Goal: Transaction & Acquisition: Purchase product/service

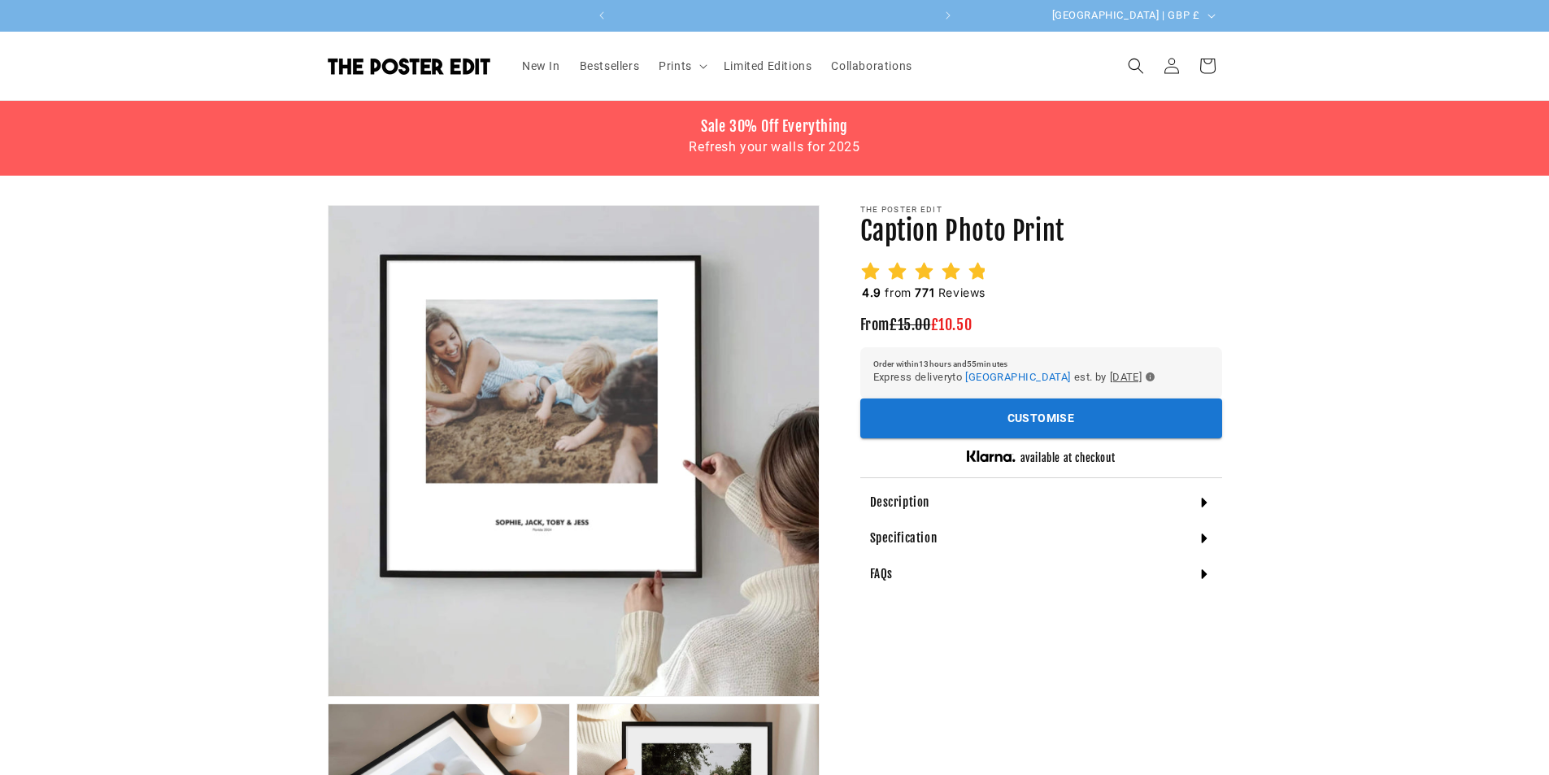
scroll to position [0, 317]
click at [328, 696] on button "Open media 1 in modal" at bounding box center [328, 696] width 0 height 0
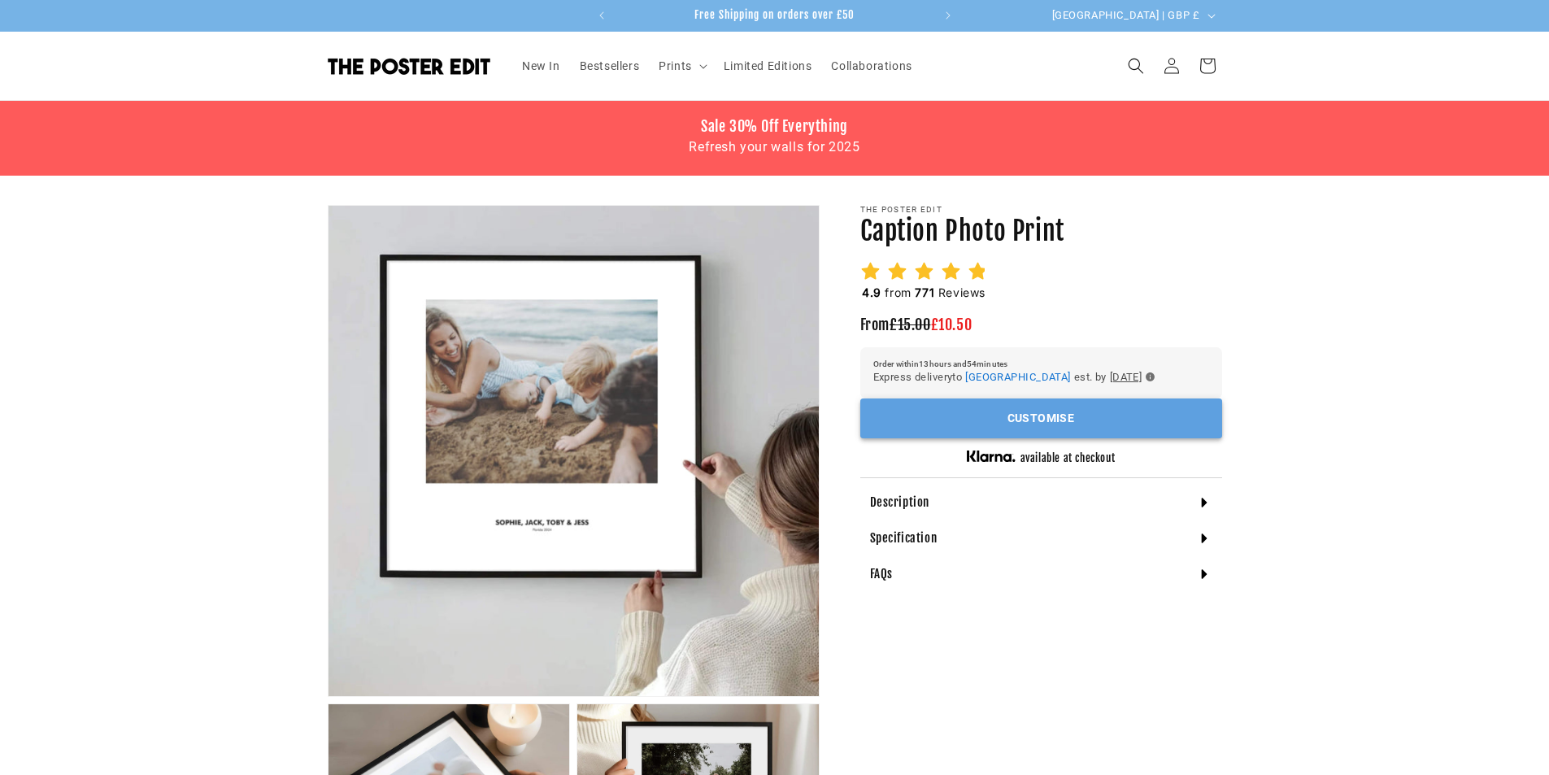
click at [1206, 417] on button "Customise" at bounding box center [1041, 418] width 362 height 40
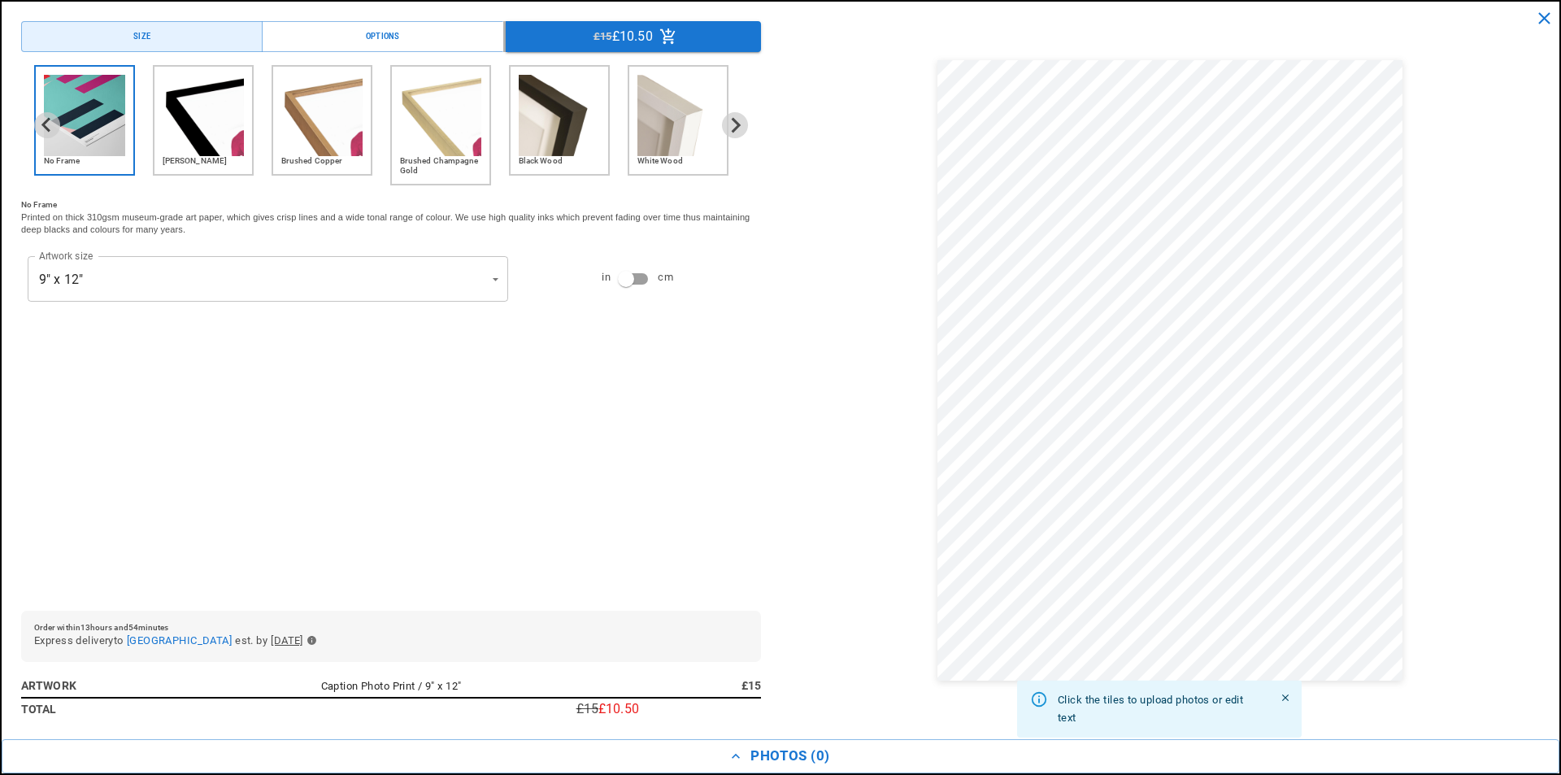
scroll to position [0, 634]
click at [572, 115] on img "5 of 6" at bounding box center [559, 115] width 81 height 81
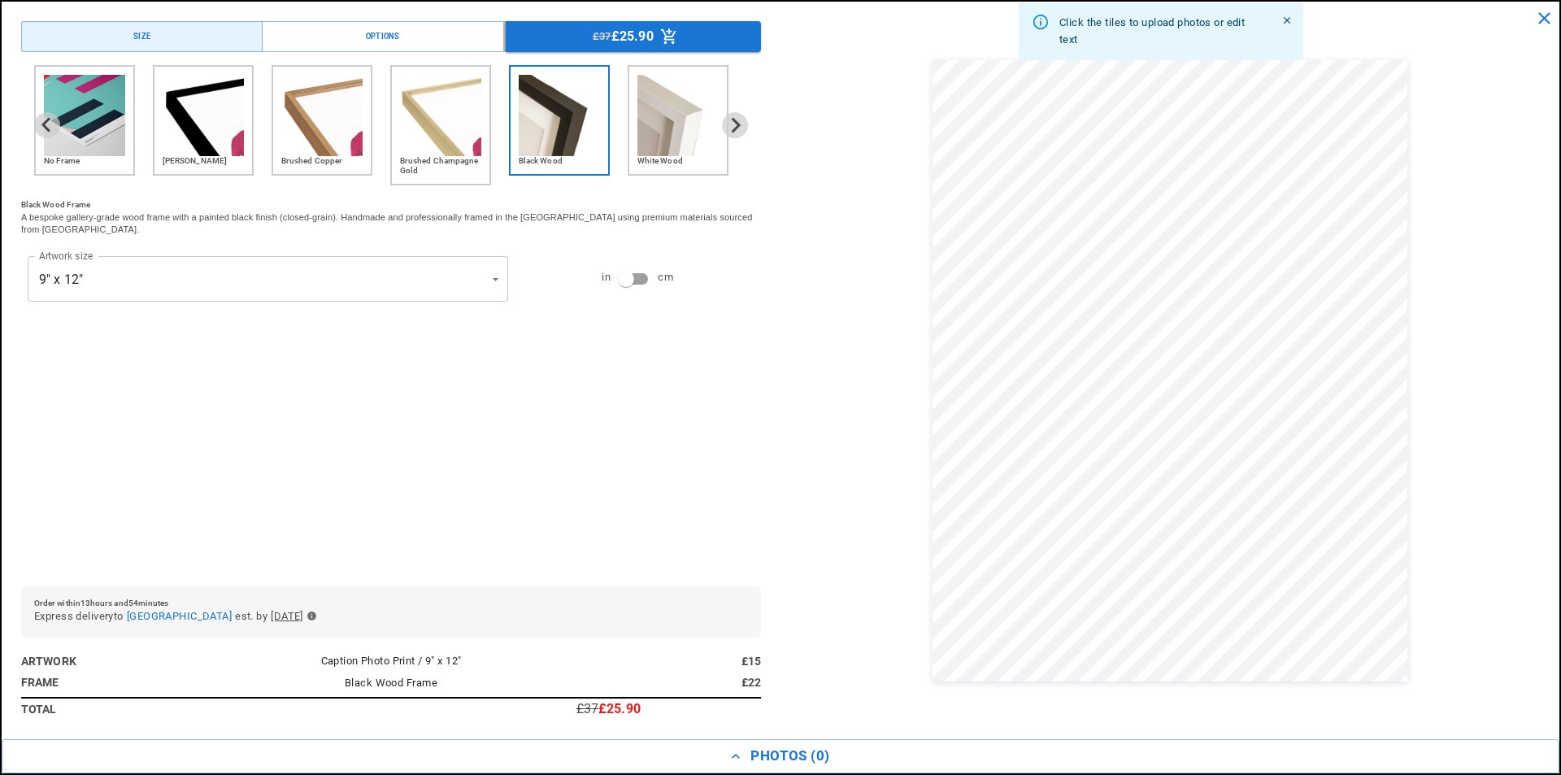
scroll to position [0, 0]
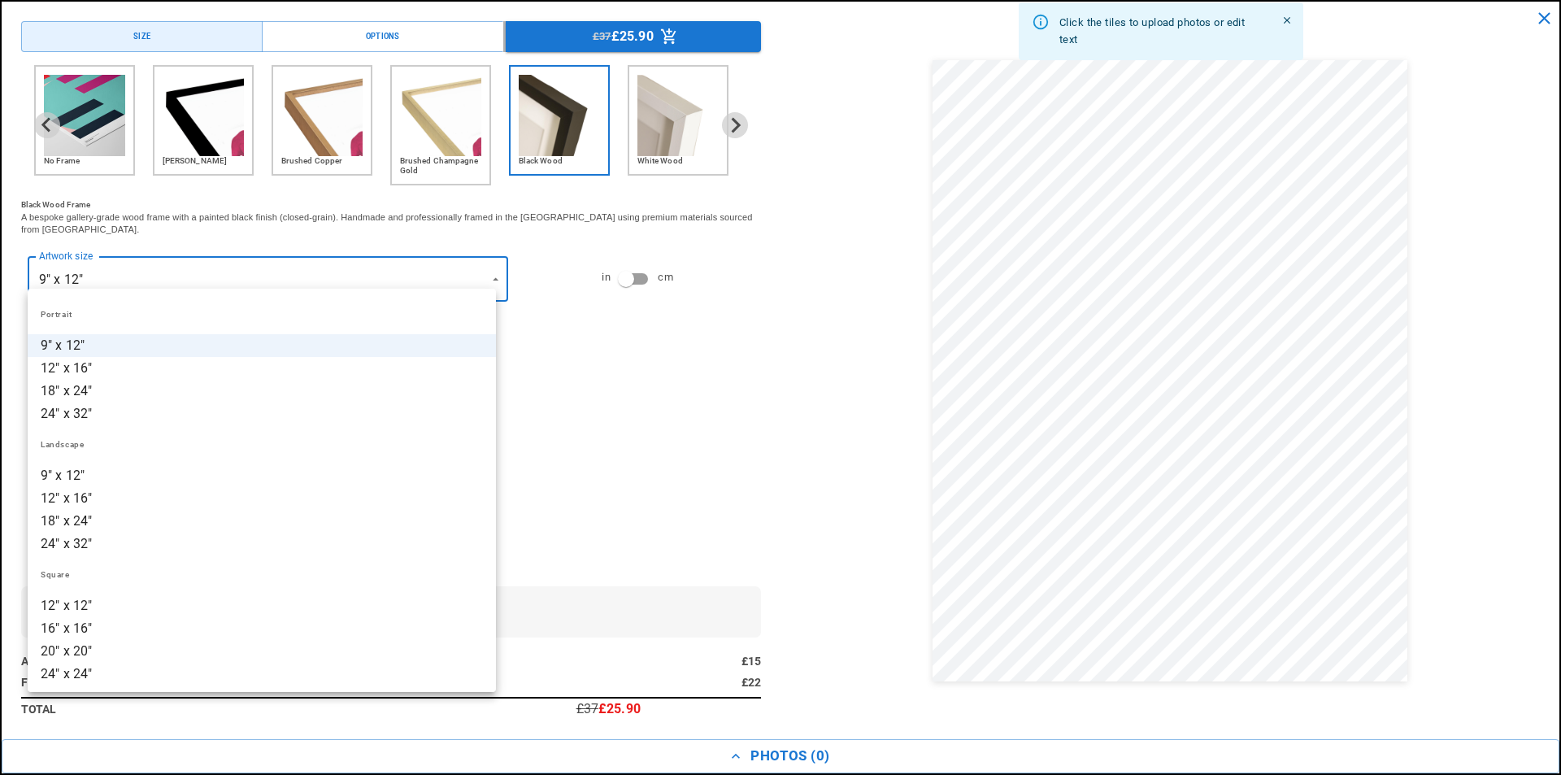
click at [352, 672] on li "24" x 24"" at bounding box center [262, 674] width 468 height 23
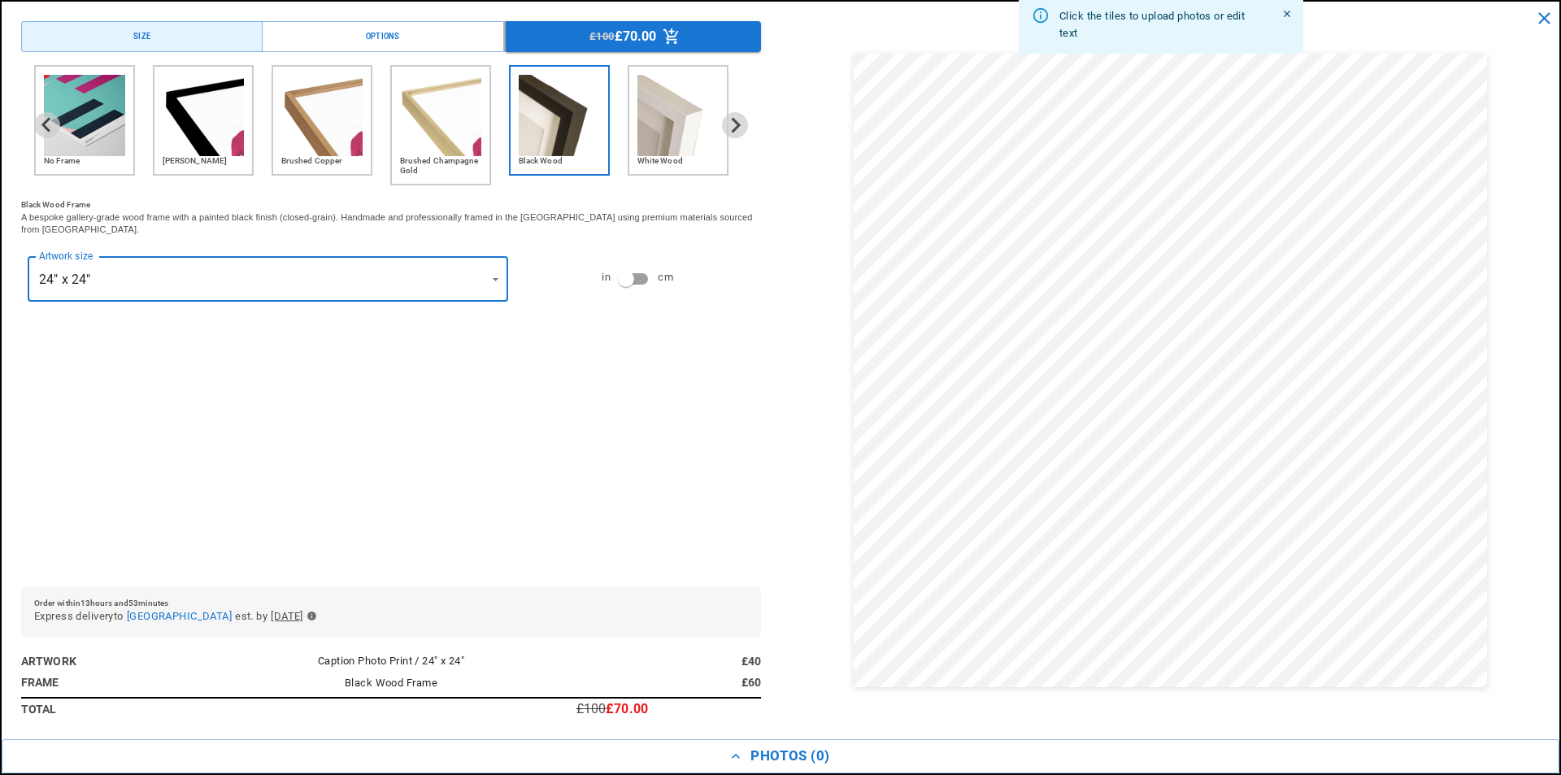
scroll to position [0, 0]
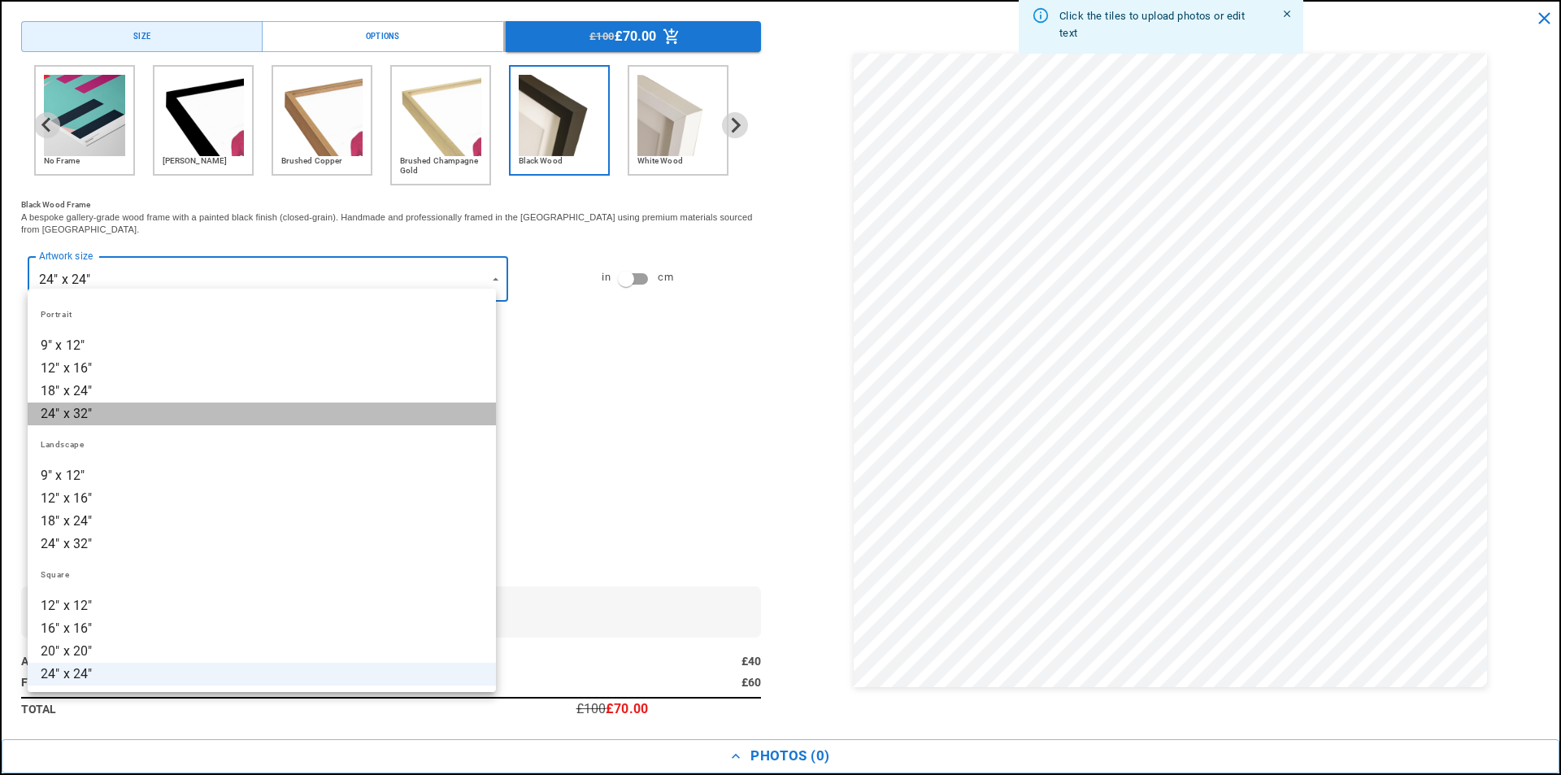
click at [419, 411] on li "24" x 32"" at bounding box center [262, 413] width 468 height 23
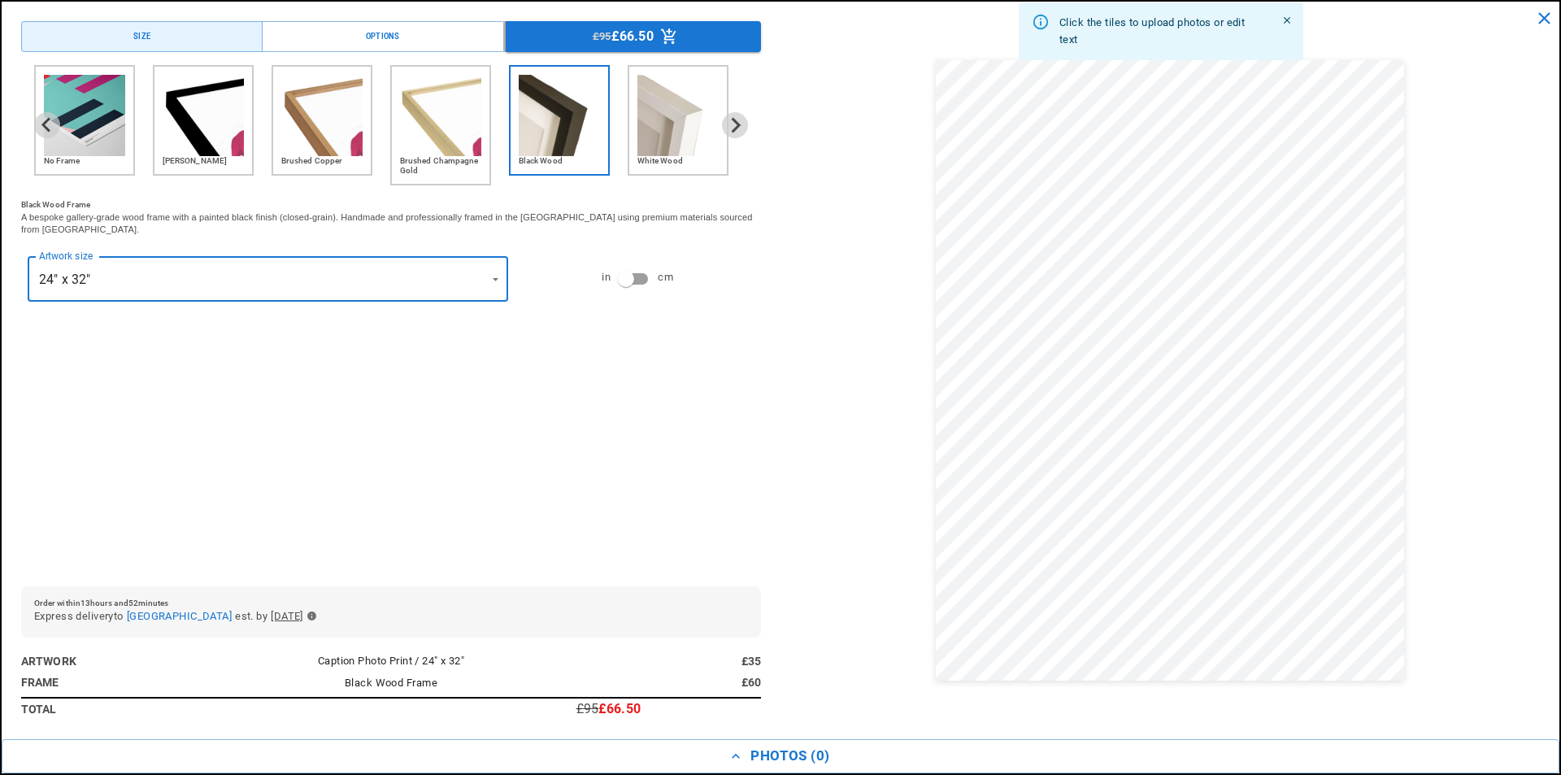
scroll to position [0, 634]
type input "**********"
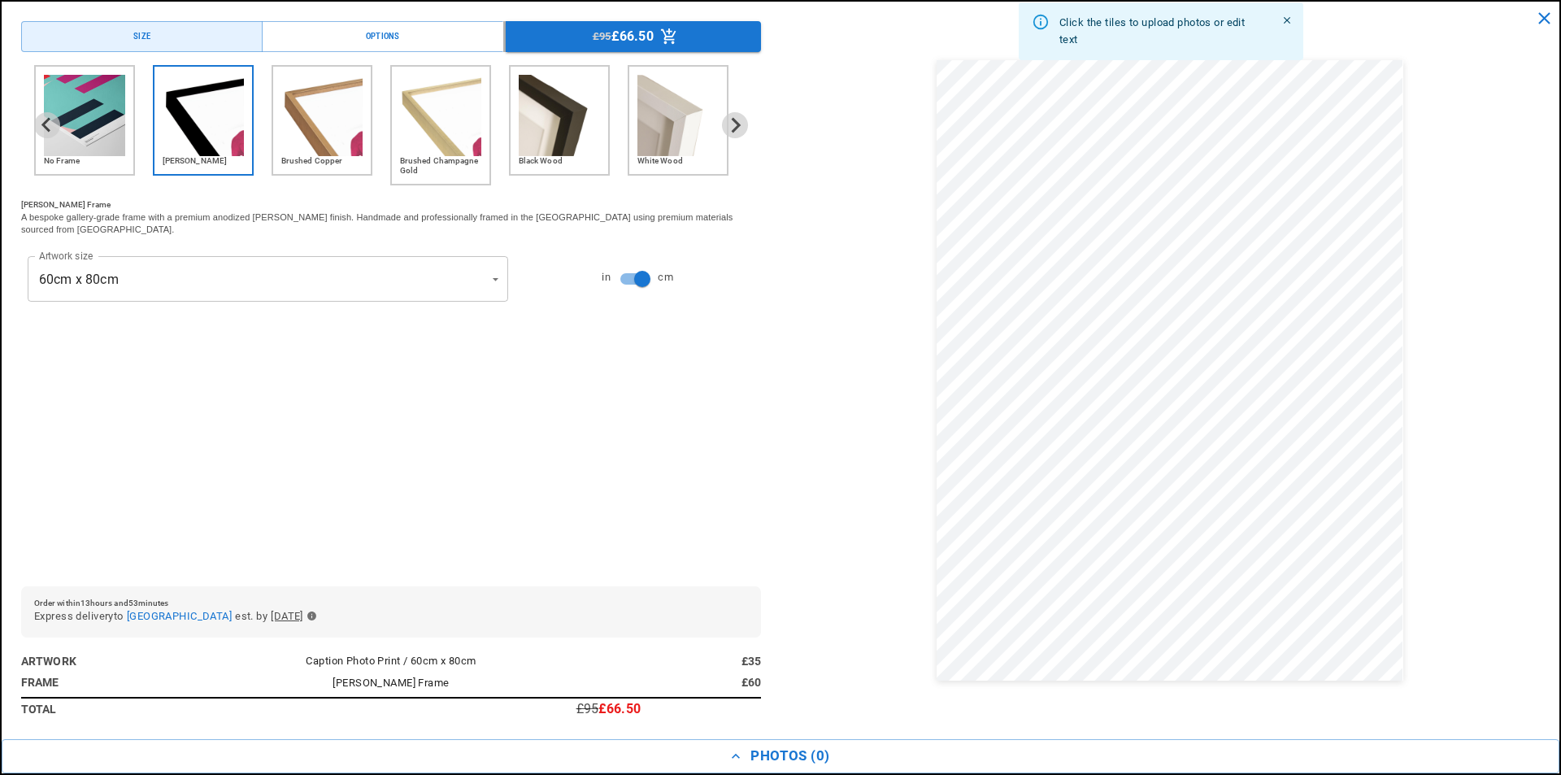
scroll to position [0, 0]
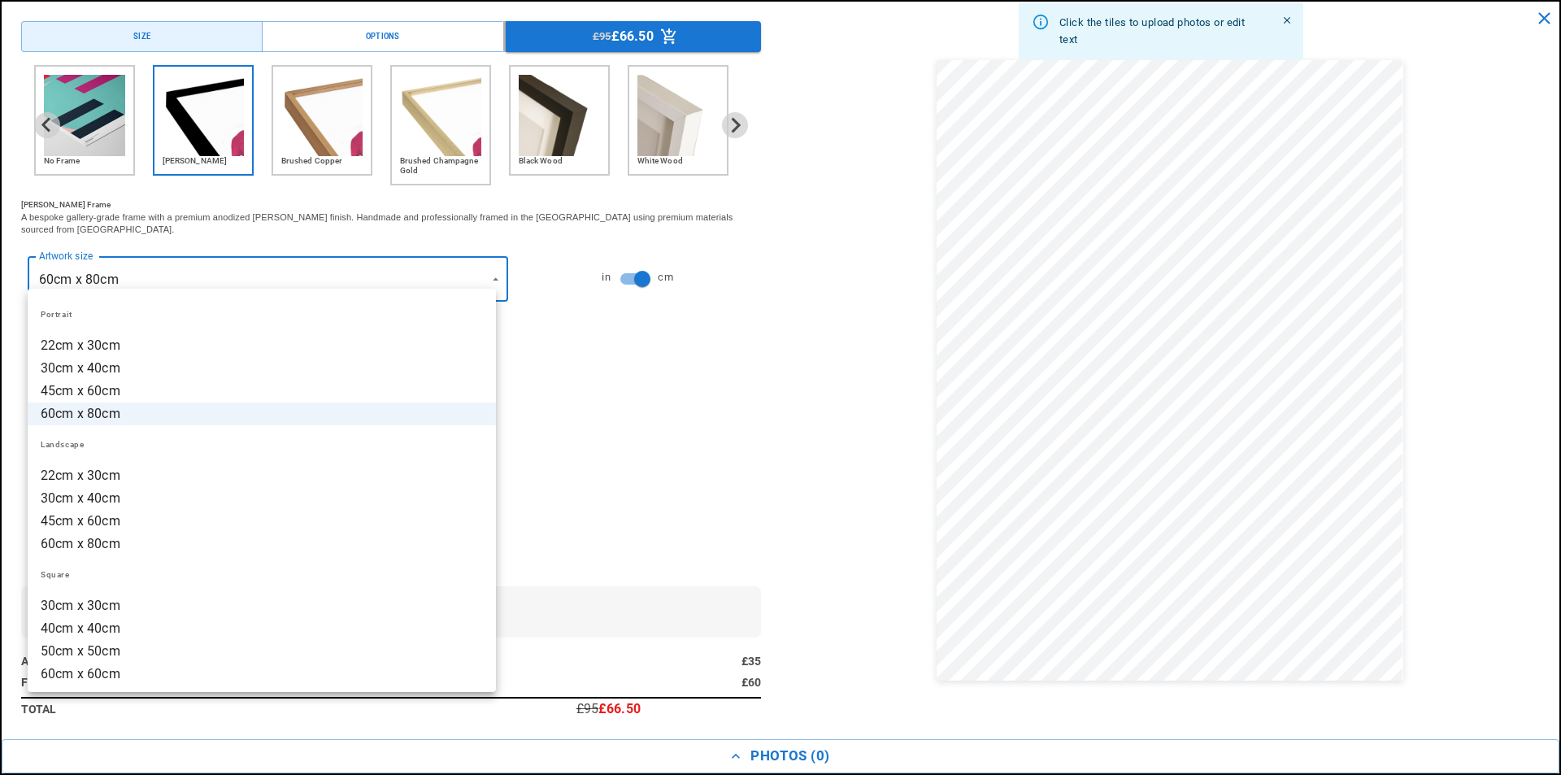
click at [486, 263] on div at bounding box center [780, 387] width 1561 height 775
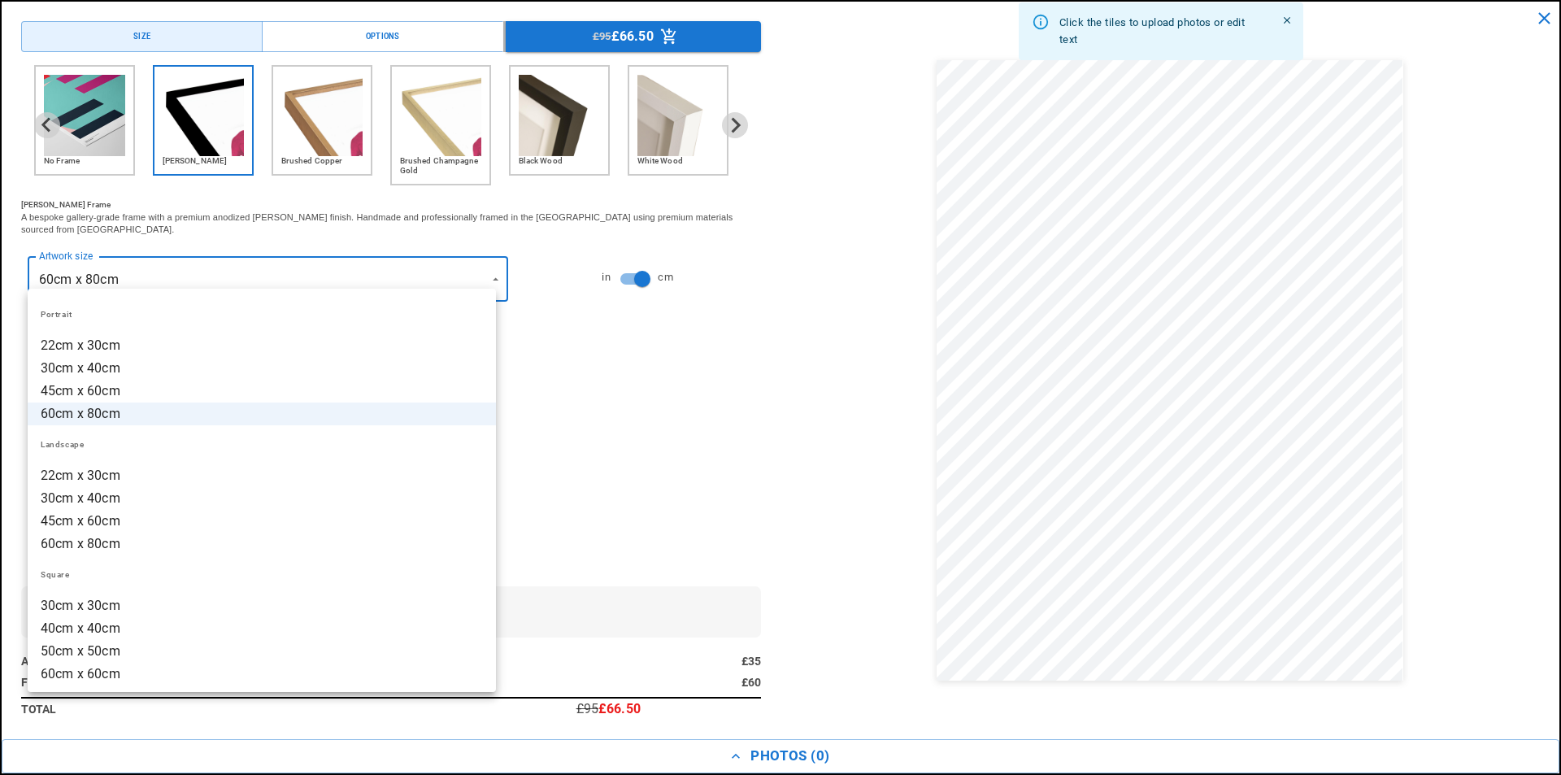
click at [485, 268] on div at bounding box center [780, 387] width 1561 height 775
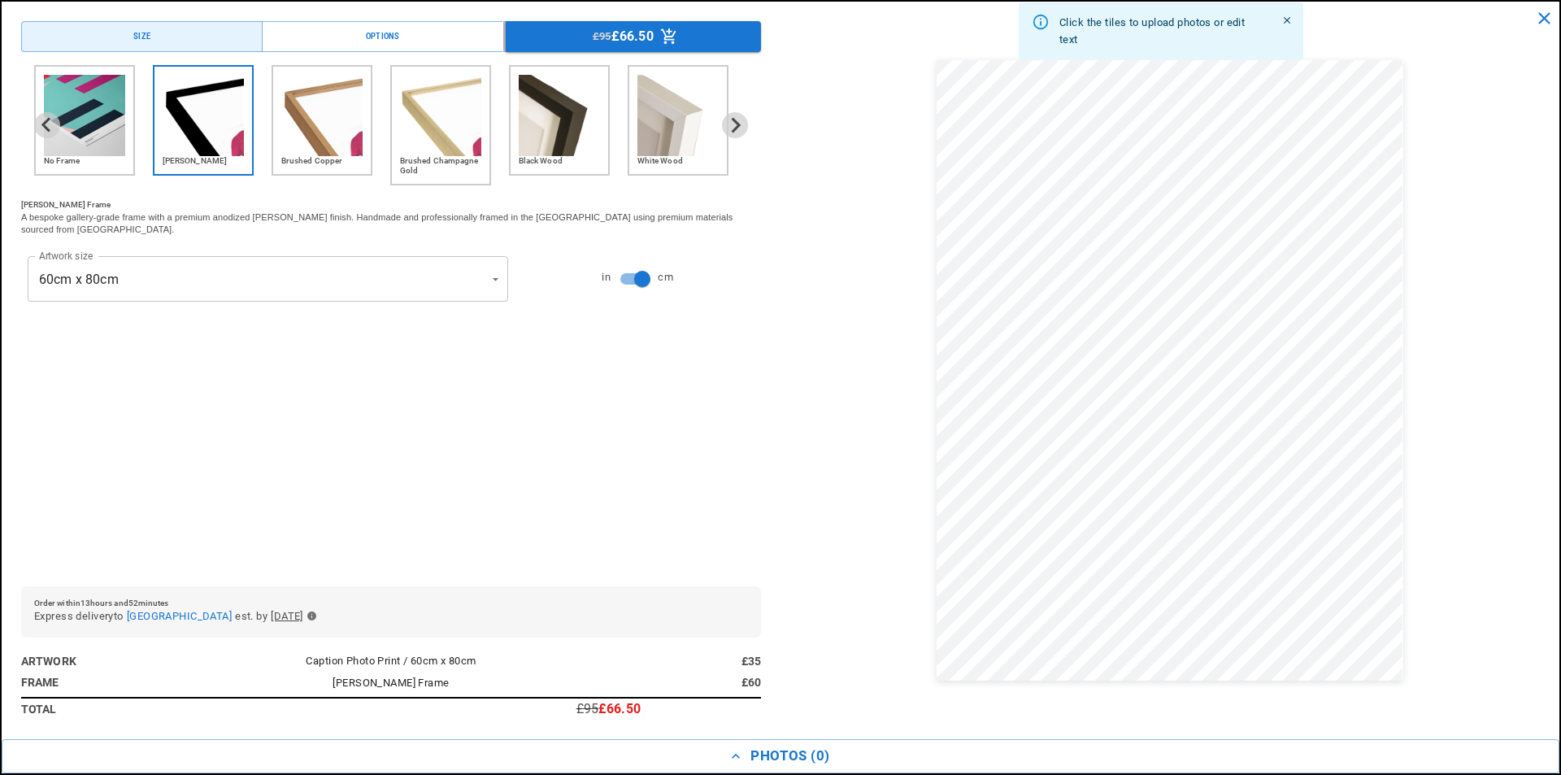
click at [485, 268] on div at bounding box center [780, 387] width 1561 height 775
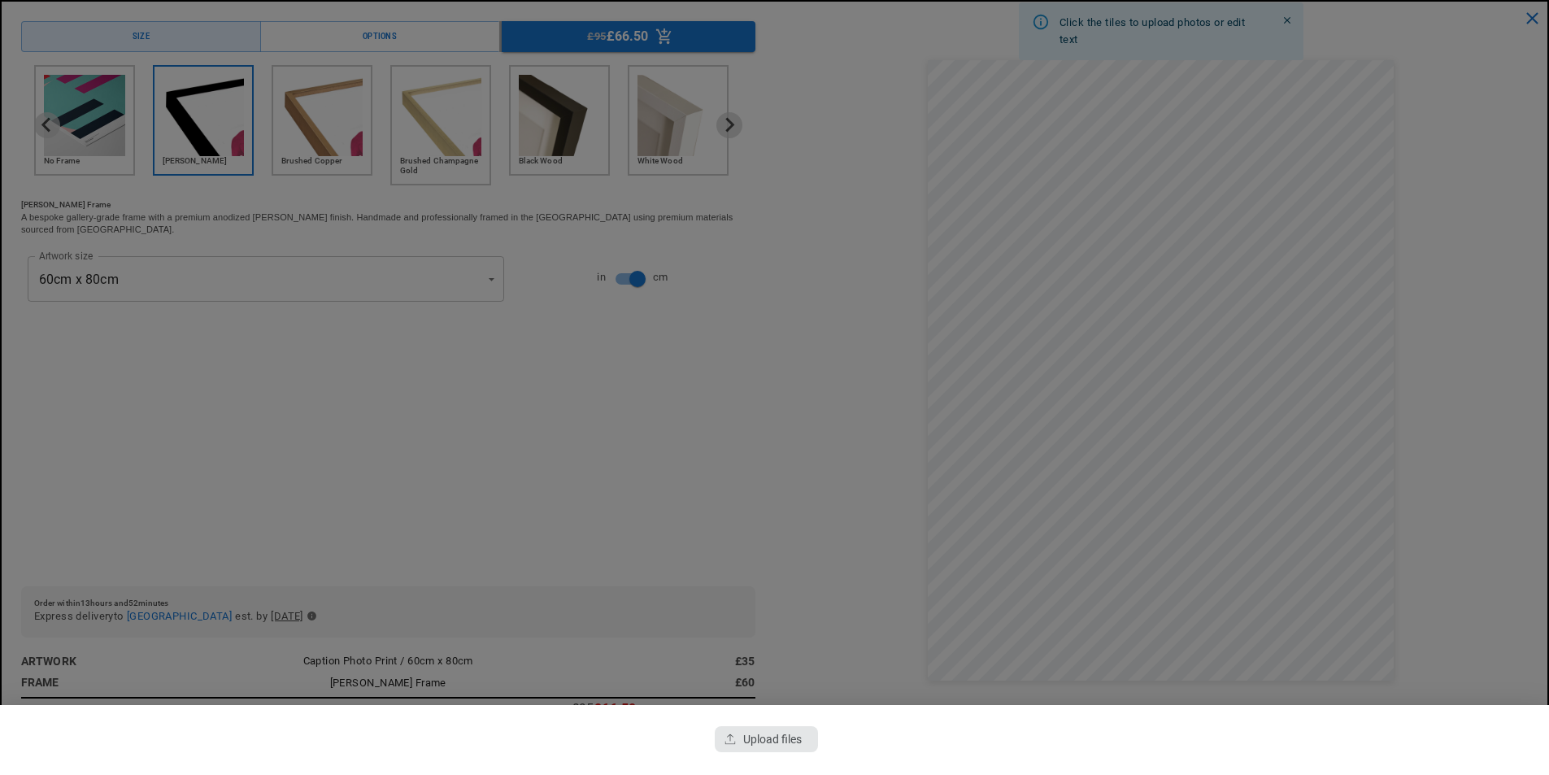
click at [793, 733] on div "button" at bounding box center [766, 739] width 102 height 26
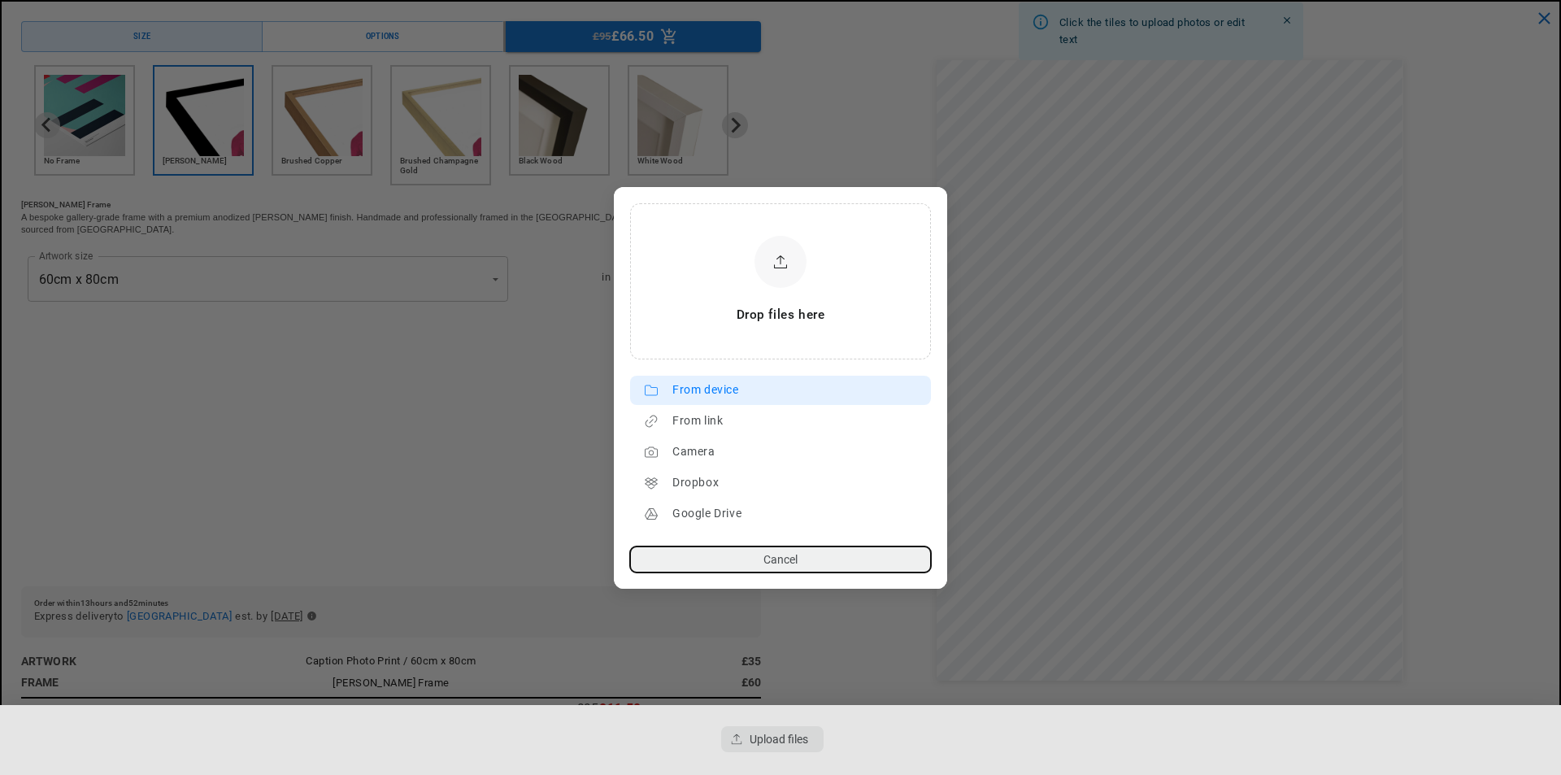
click at [746, 401] on div "From device" at bounding box center [797, 390] width 250 height 26
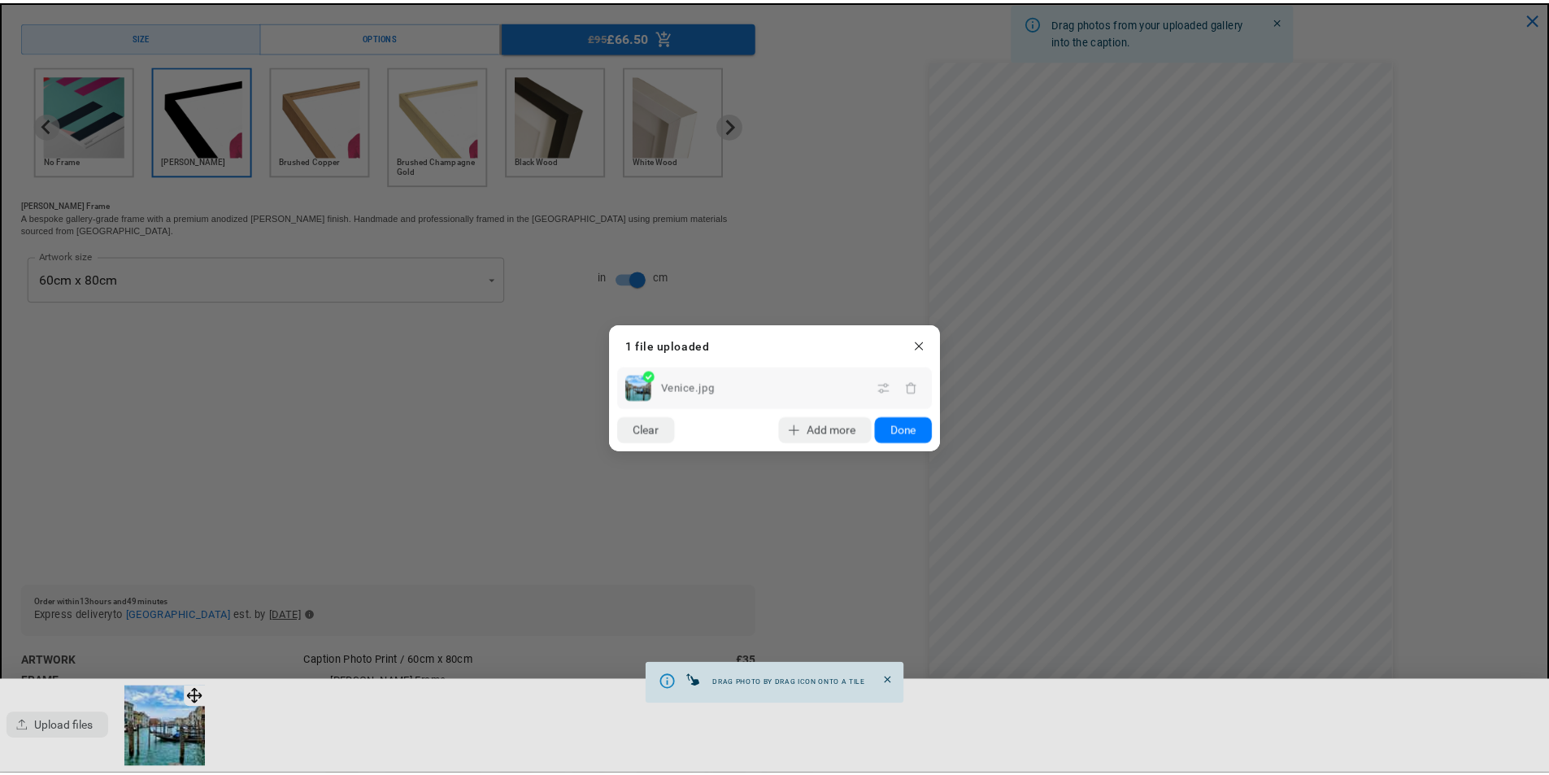
scroll to position [0, 634]
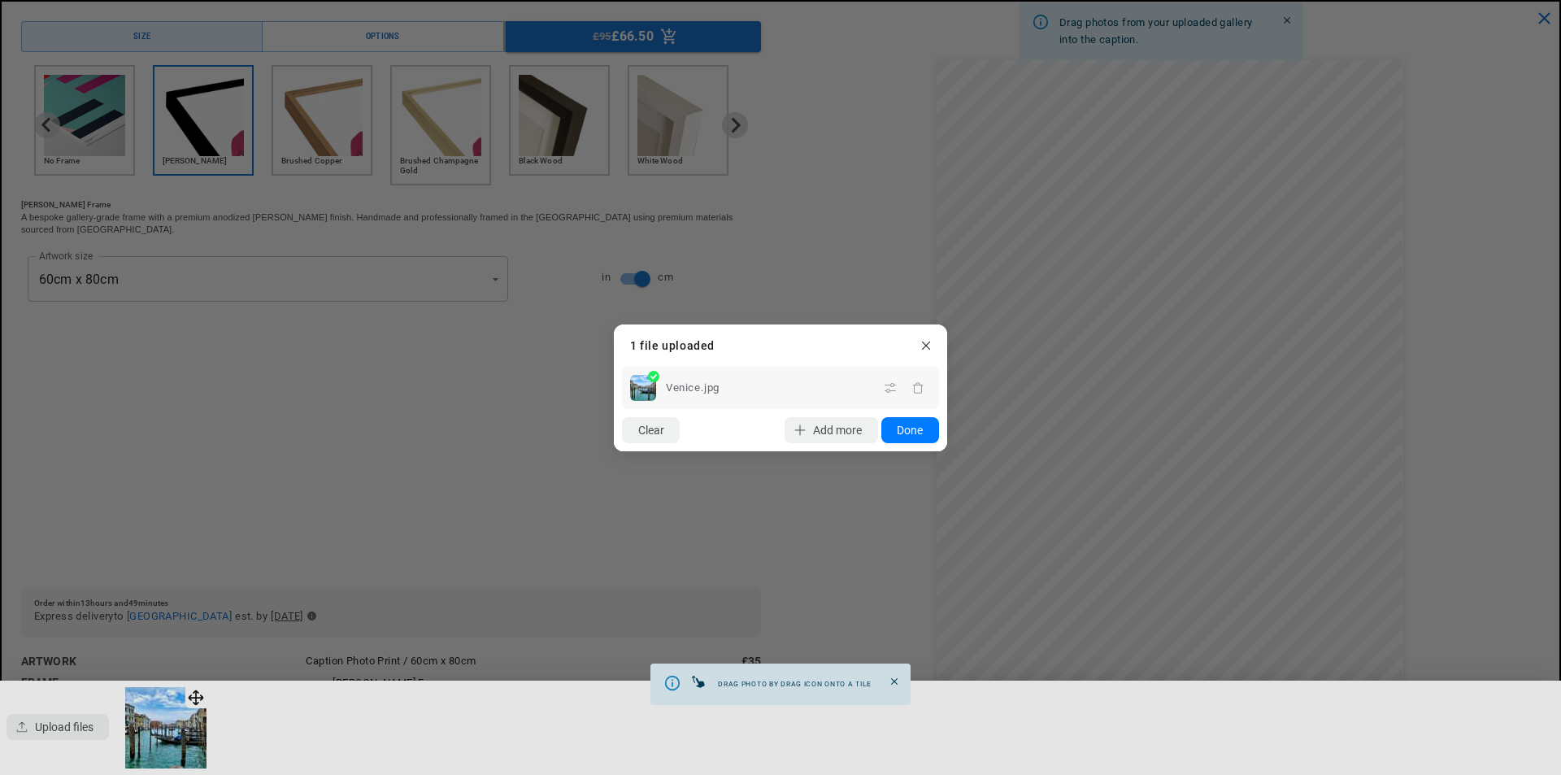
drag, startPoint x: 167, startPoint y: 721, endPoint x: 1119, endPoint y: 185, distance: 1091.7
click at [947, 324] on dialog "Drop files here From device From link Camera Dropbox Google Drive Cancel Powere…" at bounding box center [780, 387] width 333 height 127
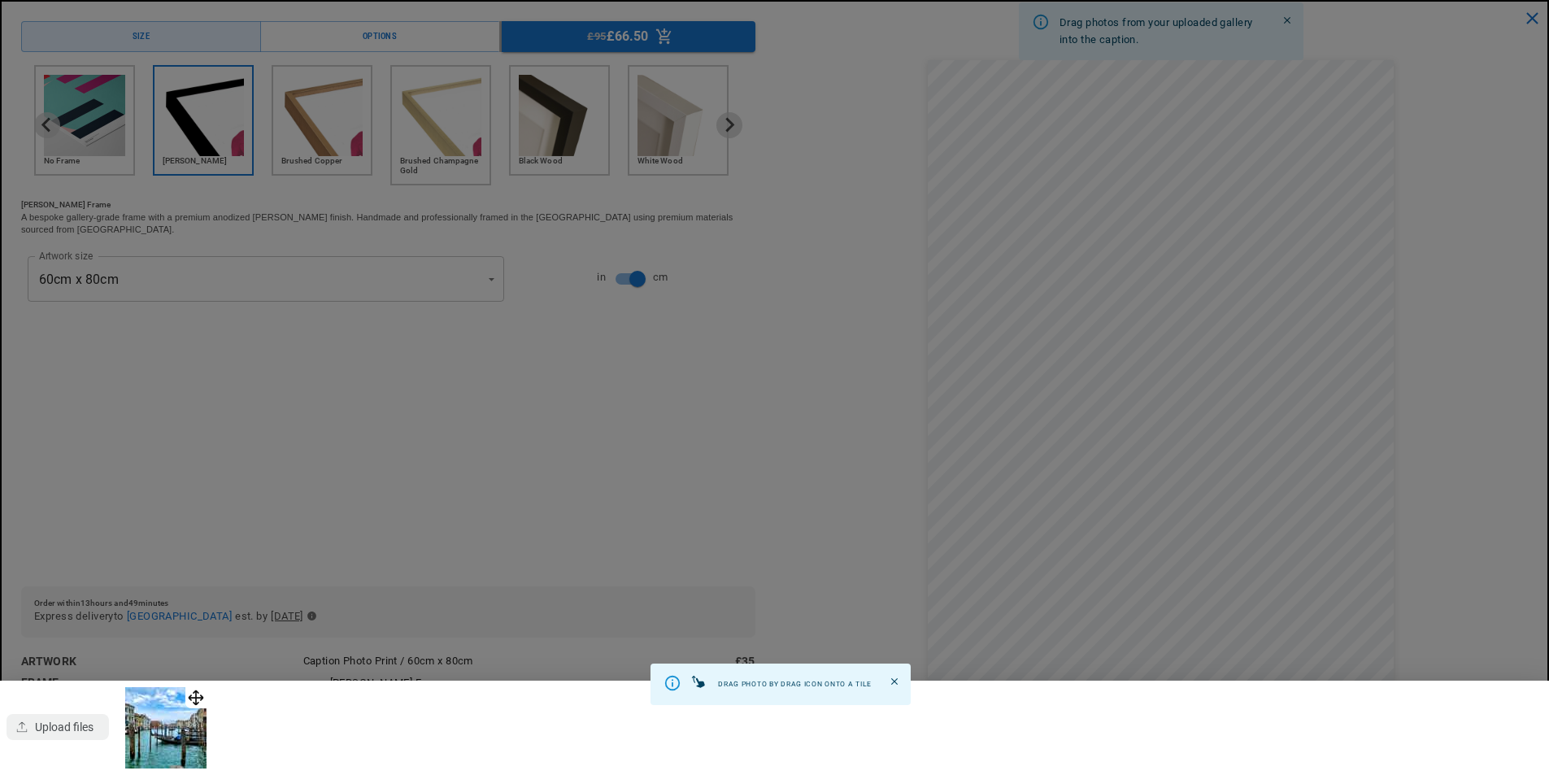
scroll to position [0, 317]
click at [1070, 372] on div at bounding box center [774, 387] width 1549 height 775
click at [164, 701] on img at bounding box center [165, 727] width 81 height 81
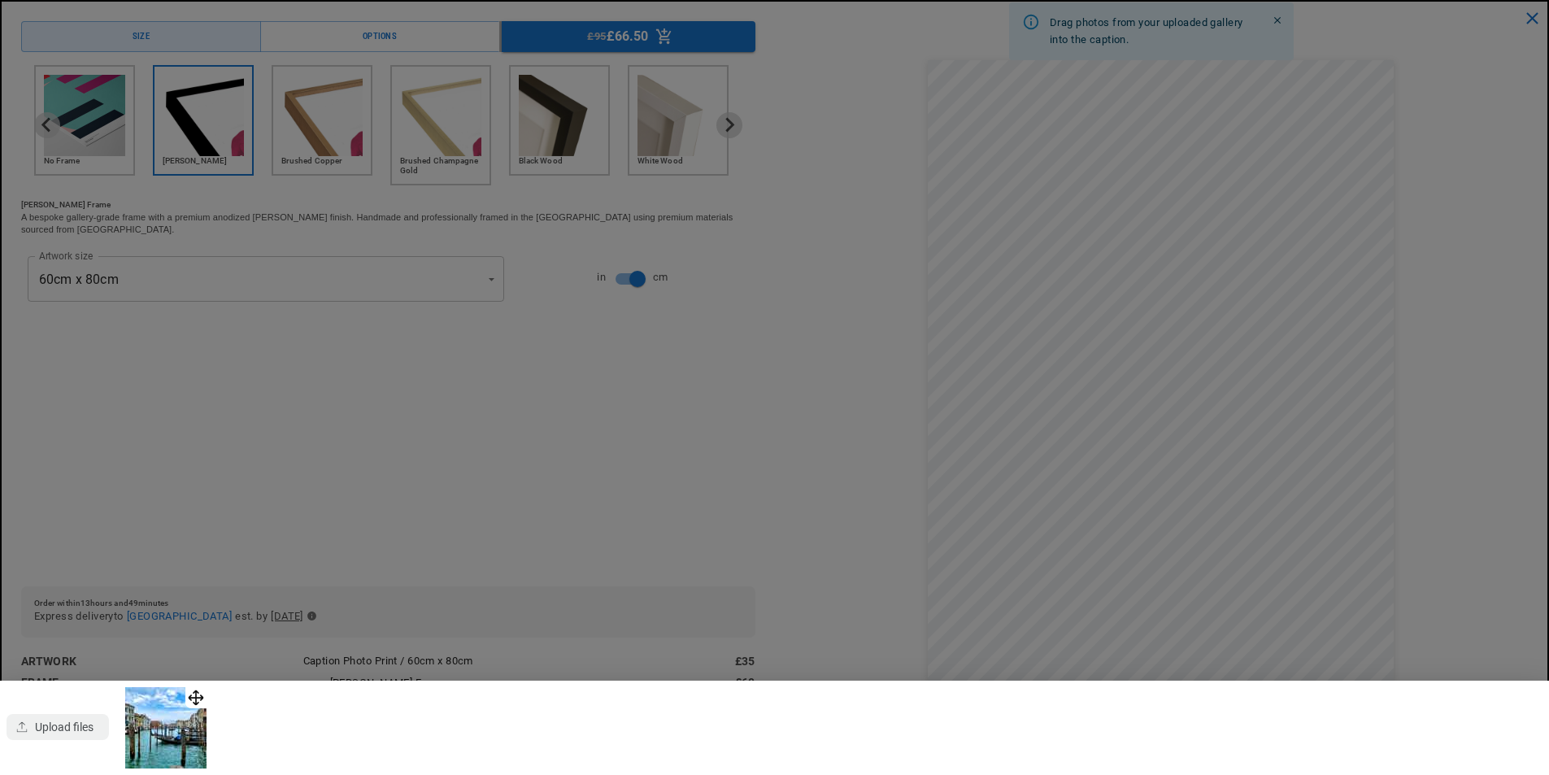
click at [1002, 389] on div at bounding box center [774, 387] width 1549 height 775
click at [148, 715] on img at bounding box center [165, 727] width 81 height 81
click at [1098, 224] on div at bounding box center [774, 387] width 1549 height 775
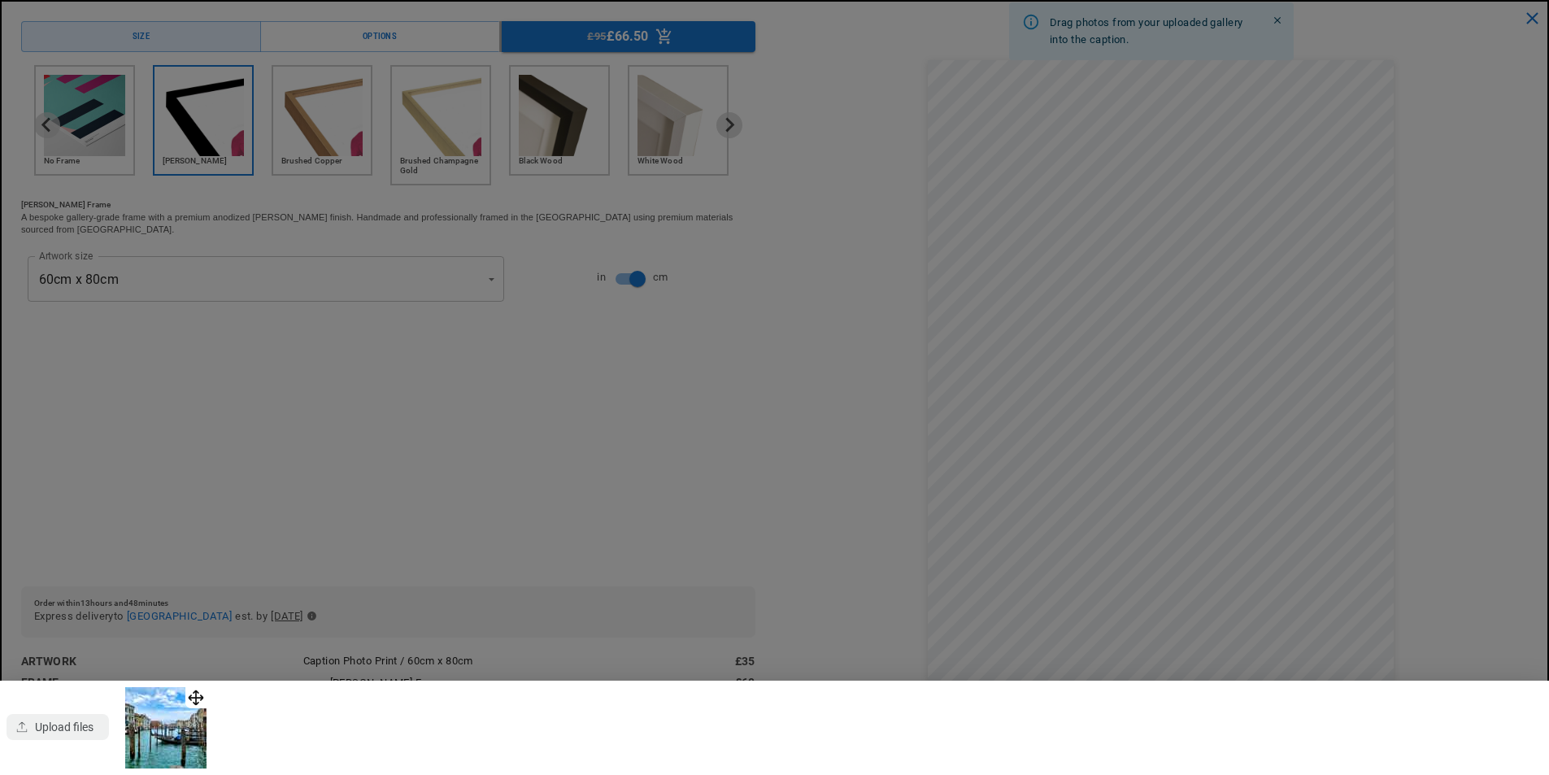
click at [1098, 224] on div at bounding box center [774, 387] width 1549 height 775
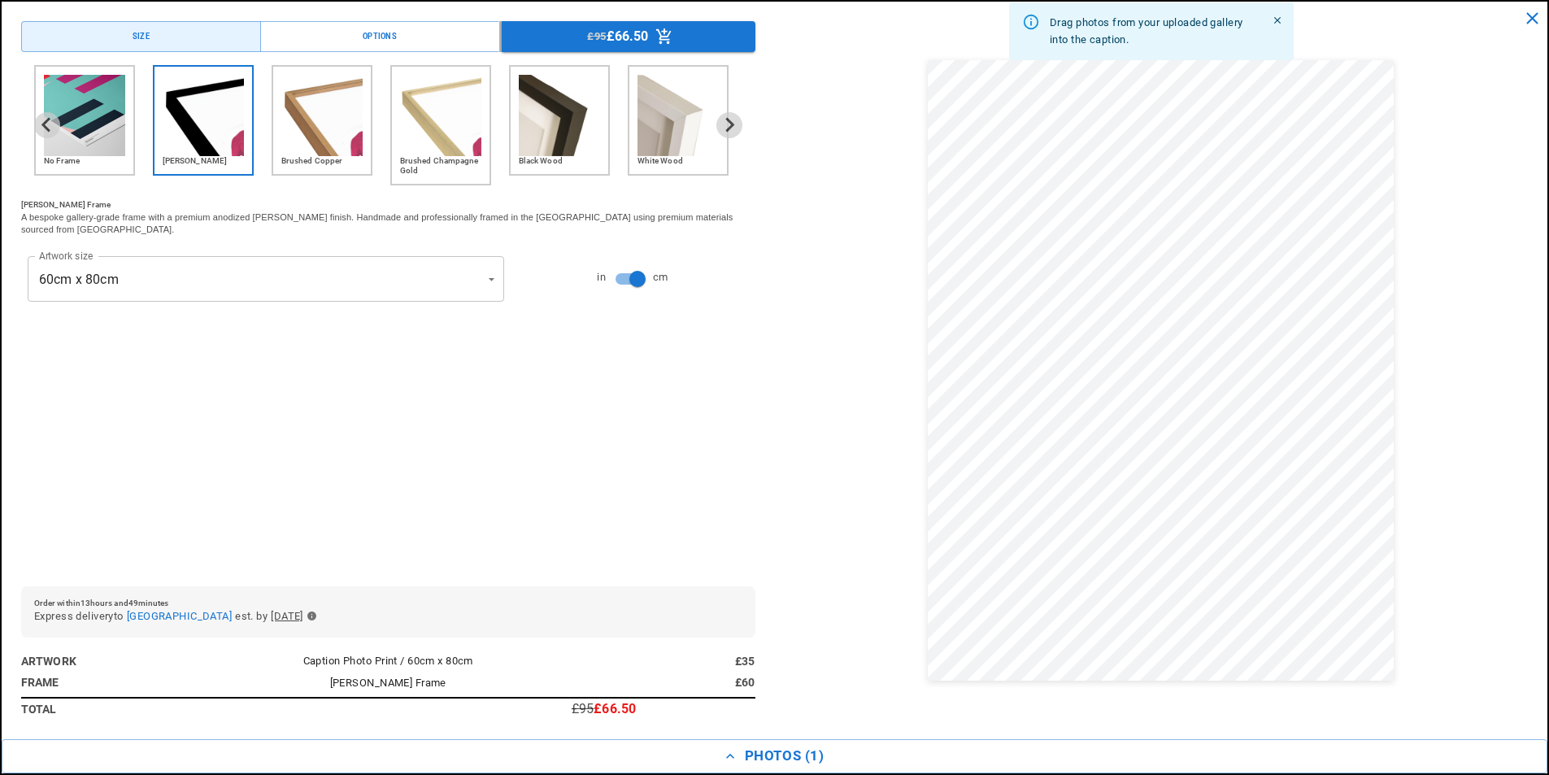
click at [1098, 224] on div at bounding box center [774, 387] width 1549 height 775
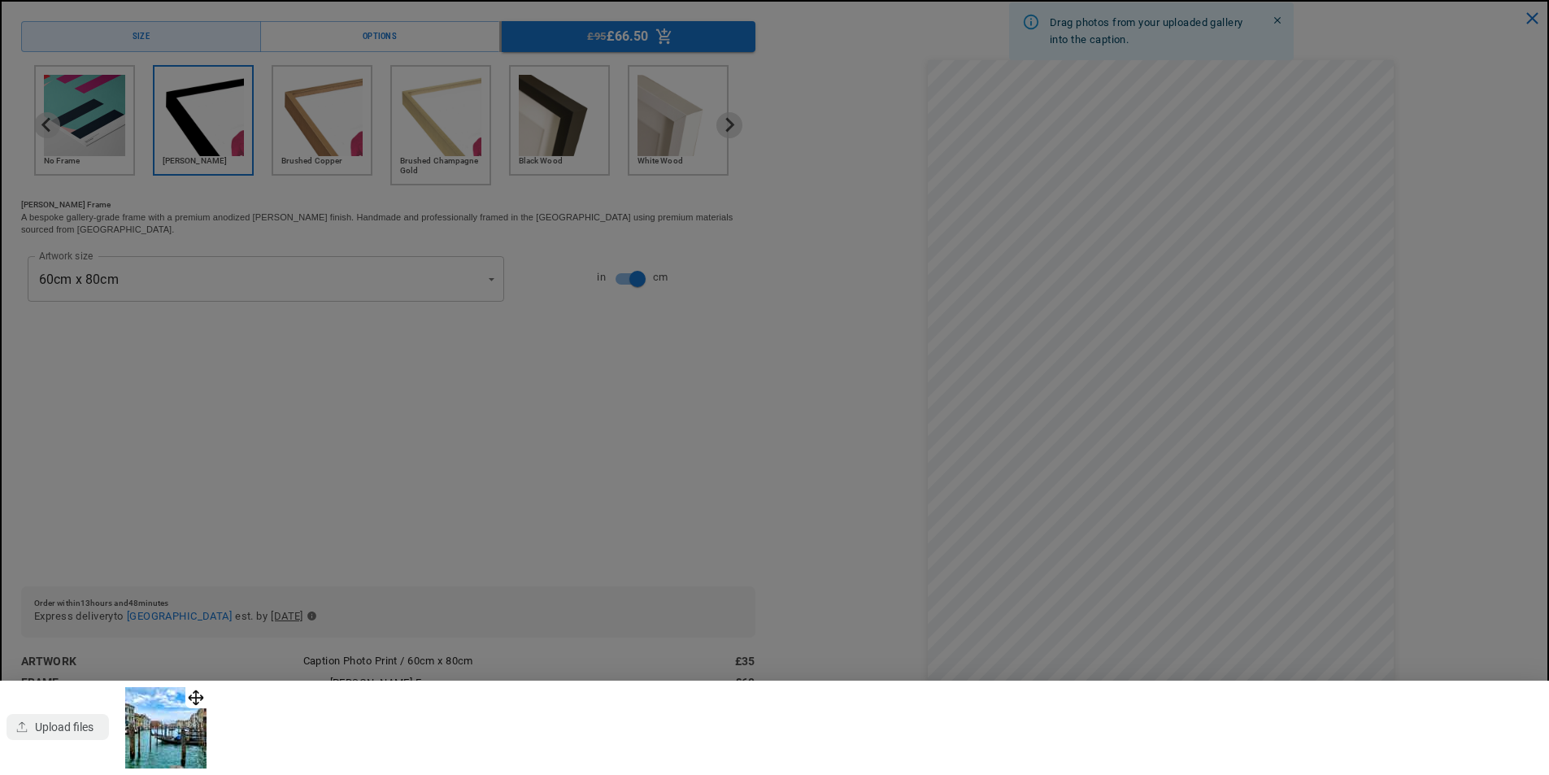
scroll to position [0, 0]
click at [1161, 434] on div at bounding box center [774, 387] width 1549 height 775
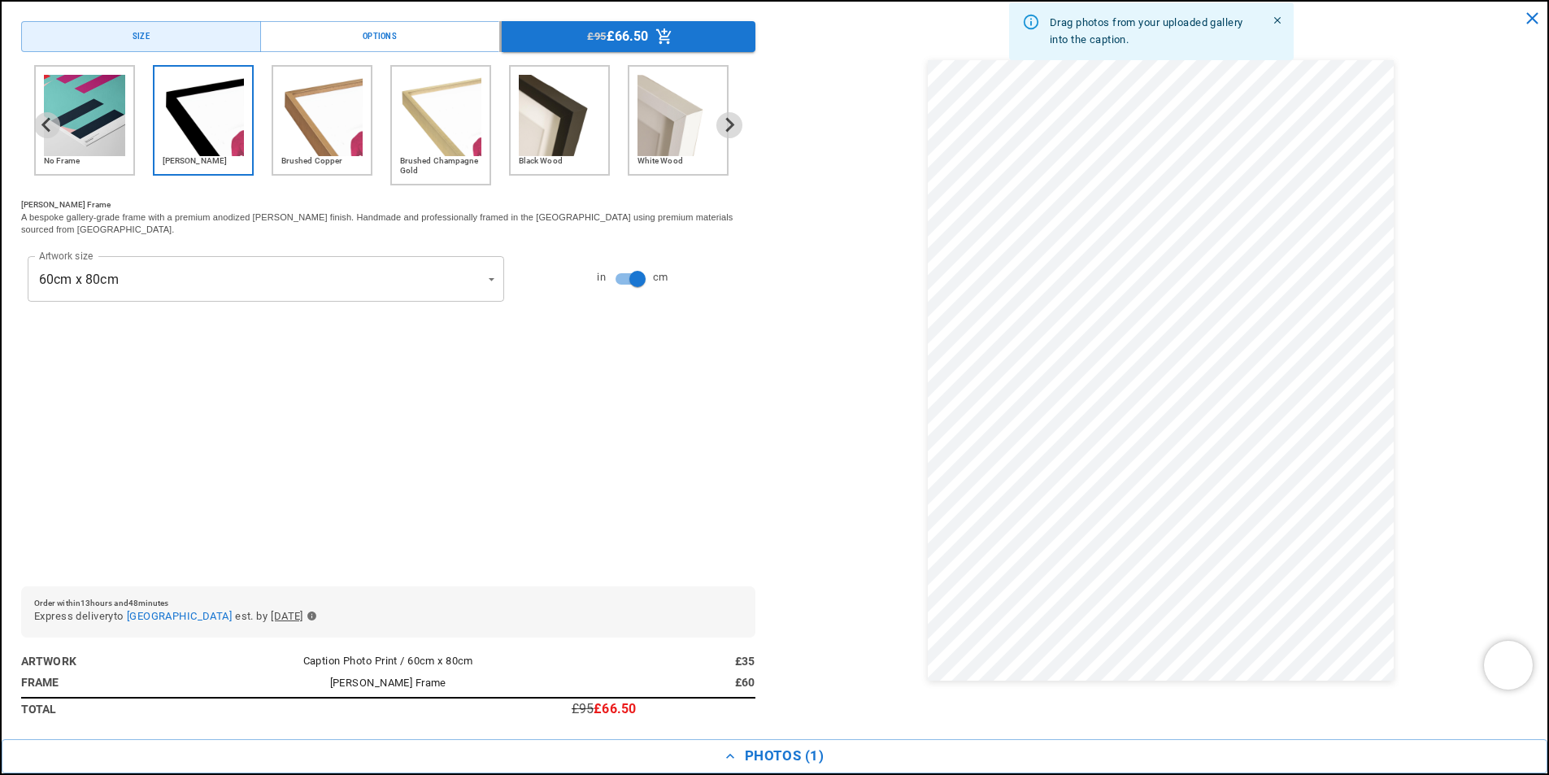
scroll to position [0, 317]
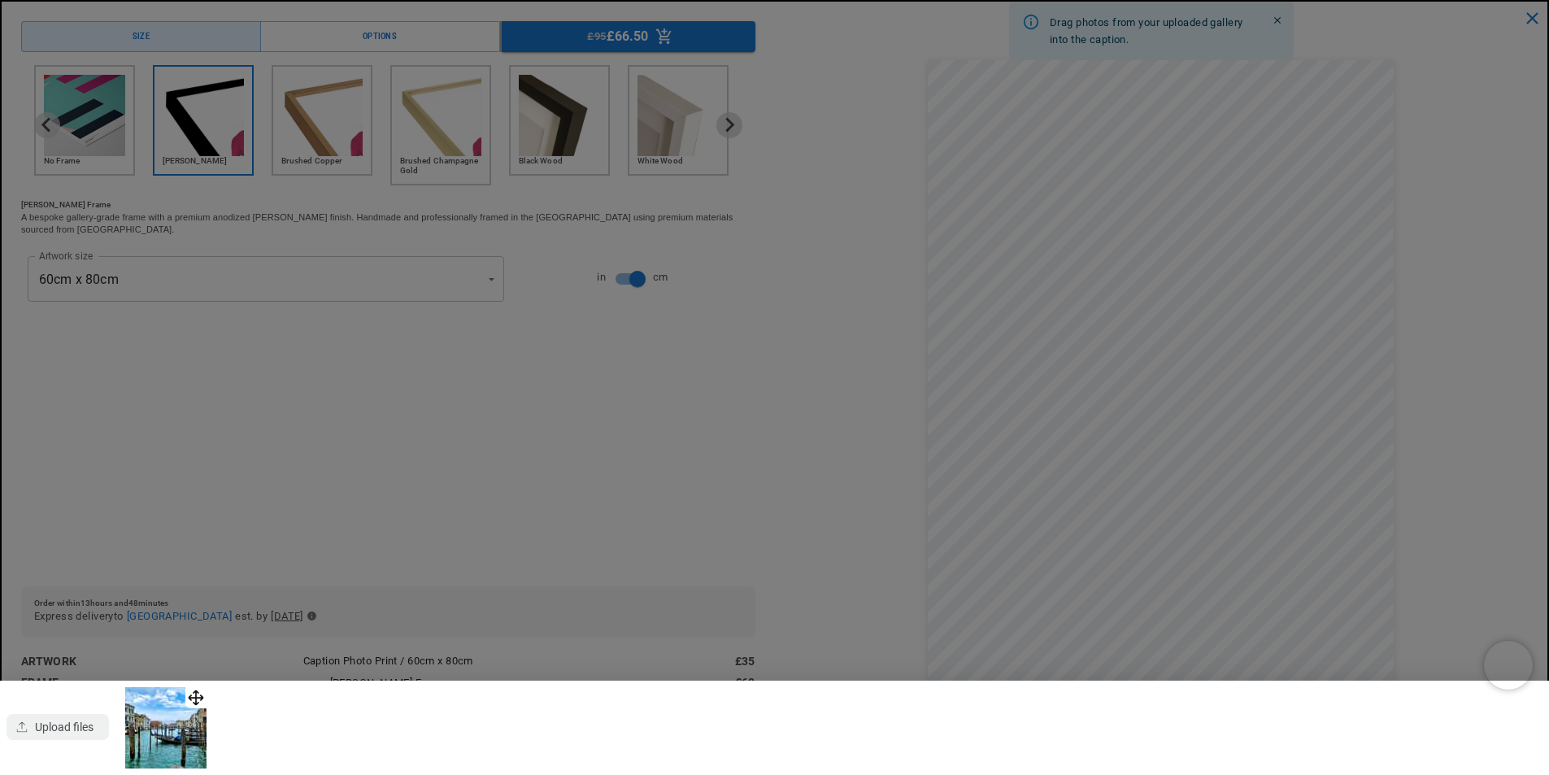
click at [155, 726] on img at bounding box center [165, 727] width 81 height 81
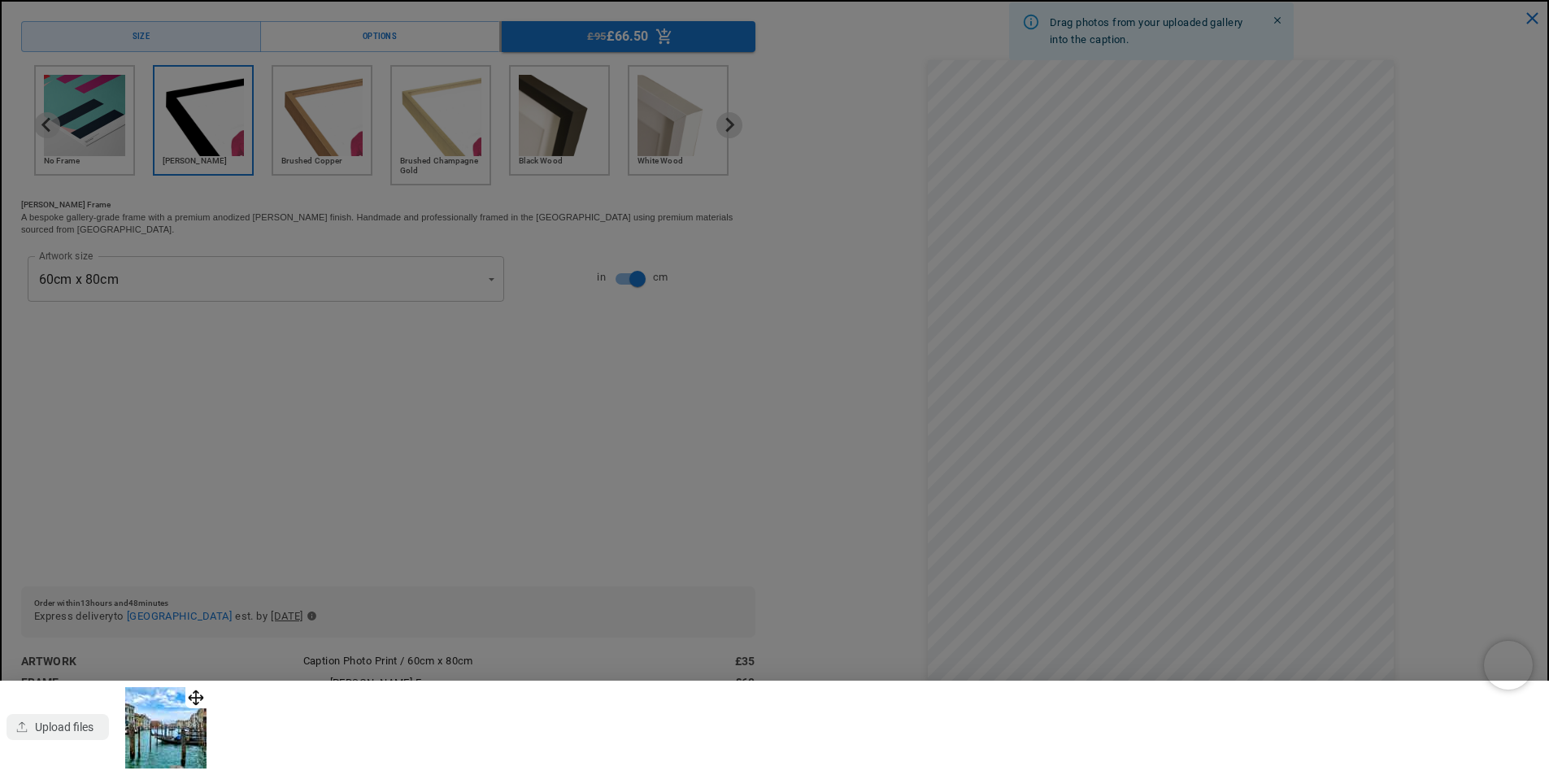
click at [155, 726] on img at bounding box center [165, 727] width 81 height 81
click at [1277, 20] on div at bounding box center [774, 387] width 1549 height 775
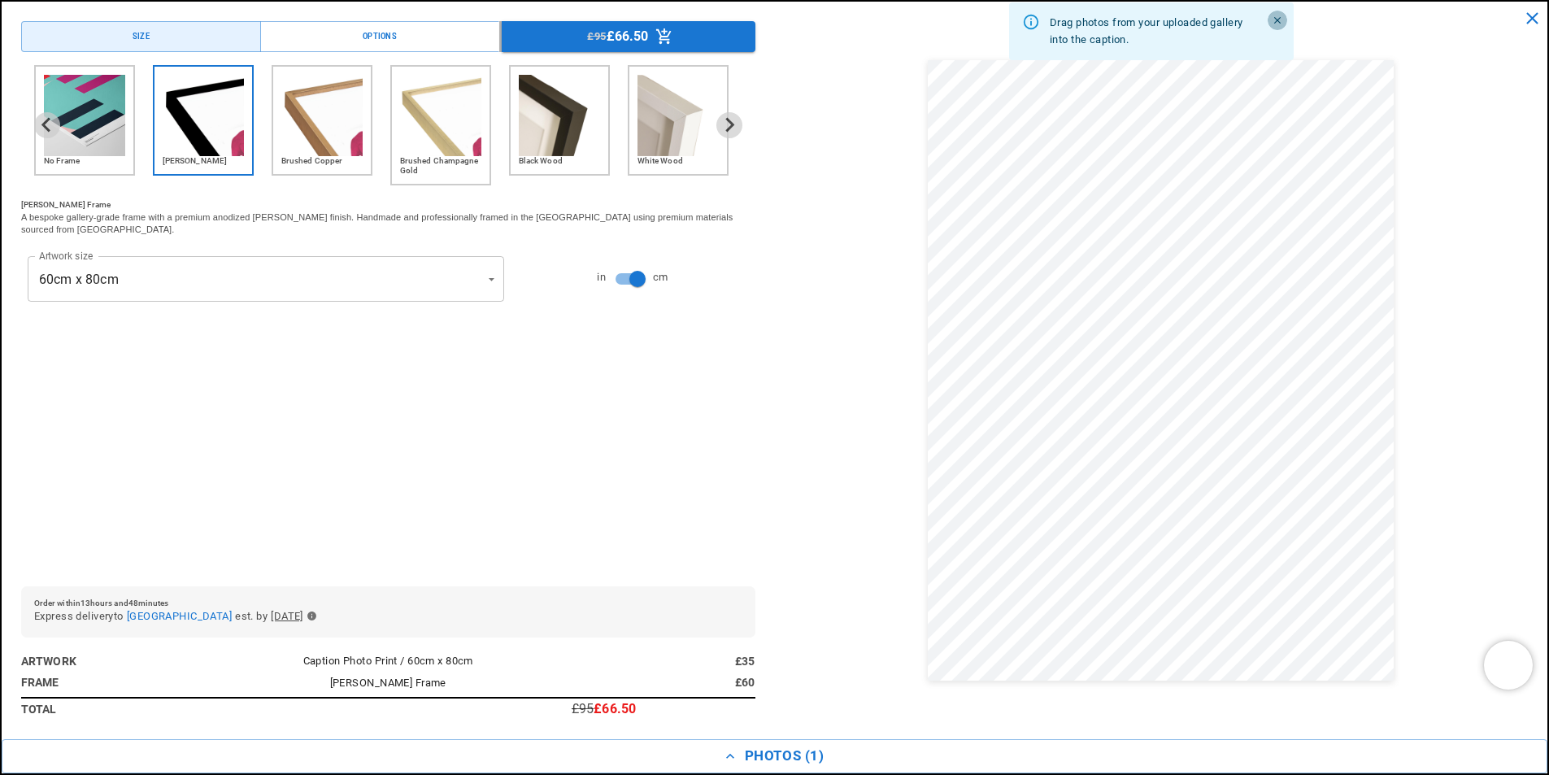
click at [1277, 20] on icon "Close" at bounding box center [1277, 20] width 11 height 11
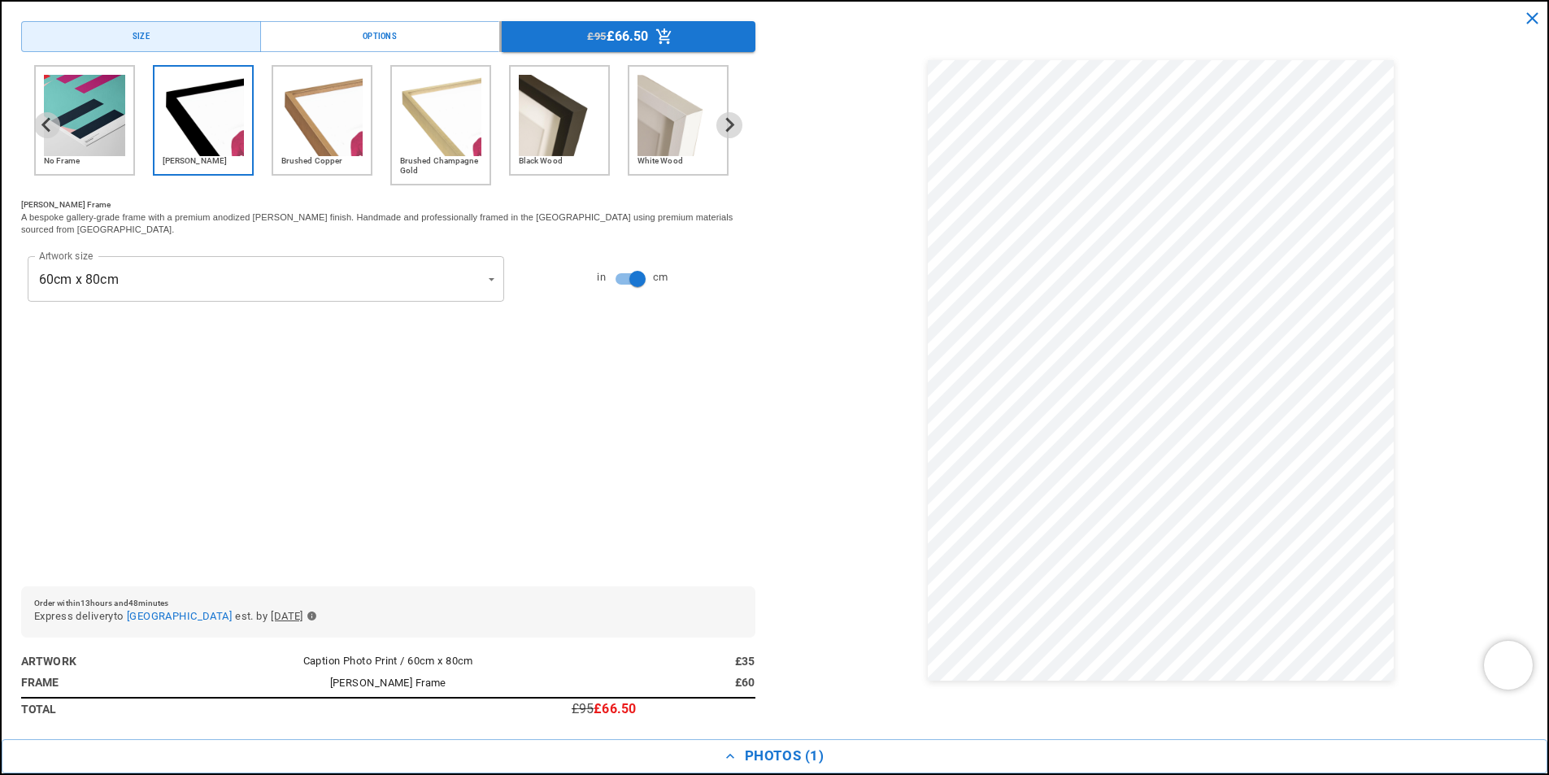
scroll to position [0, 0]
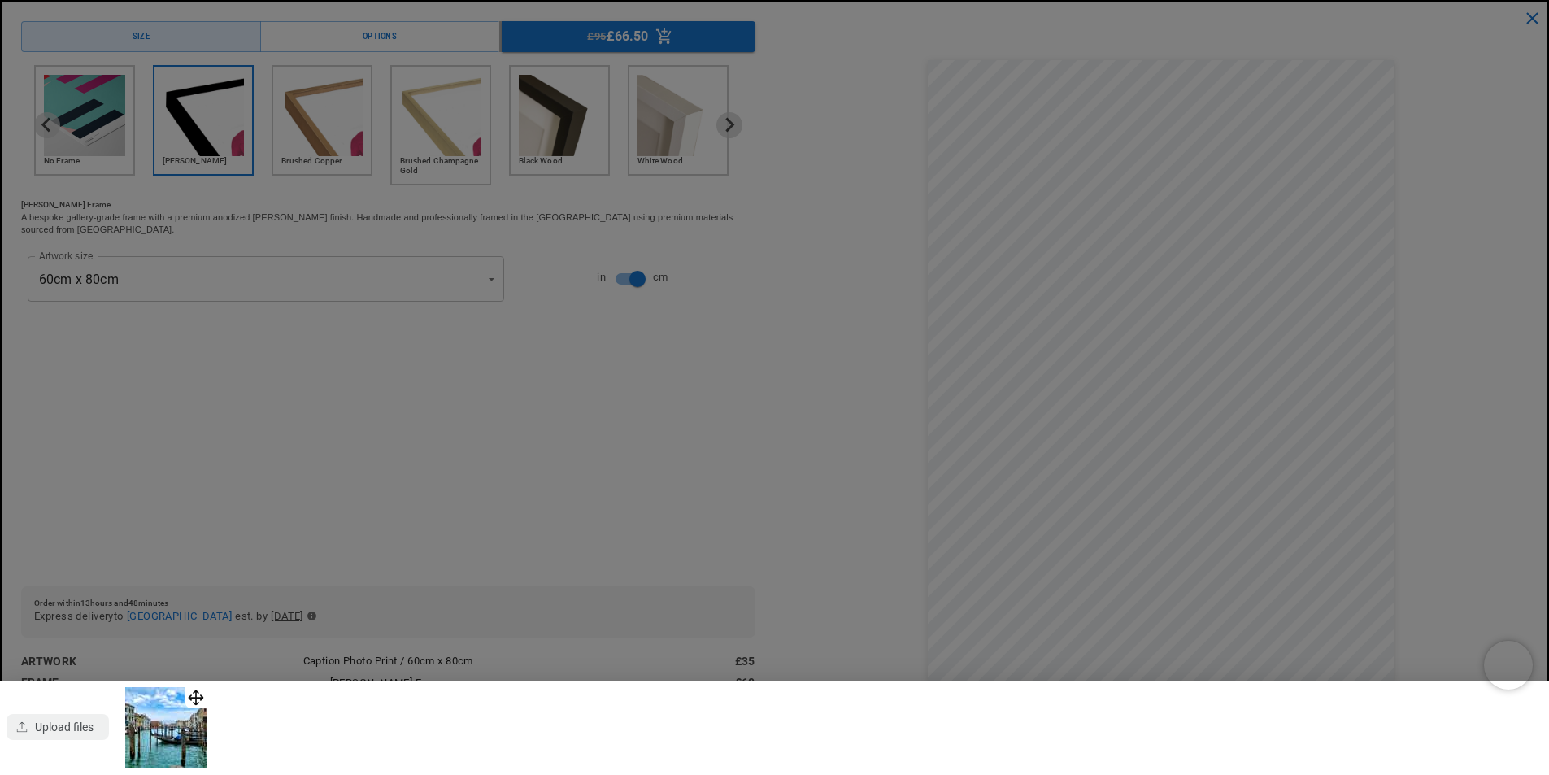
click at [157, 734] on img at bounding box center [165, 727] width 81 height 81
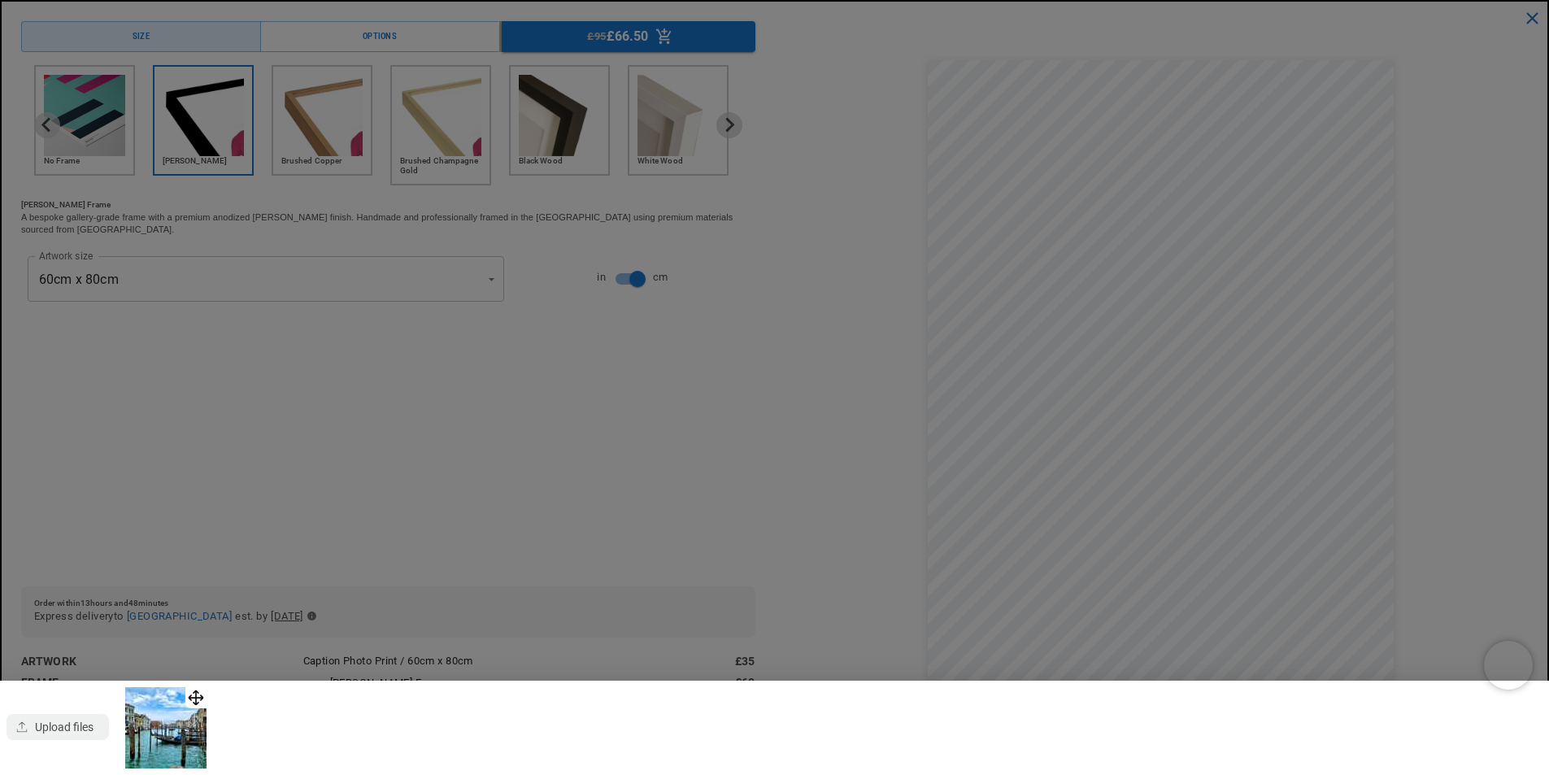
click at [157, 734] on img at bounding box center [165, 727] width 81 height 81
click at [1126, 353] on div at bounding box center [774, 387] width 1549 height 775
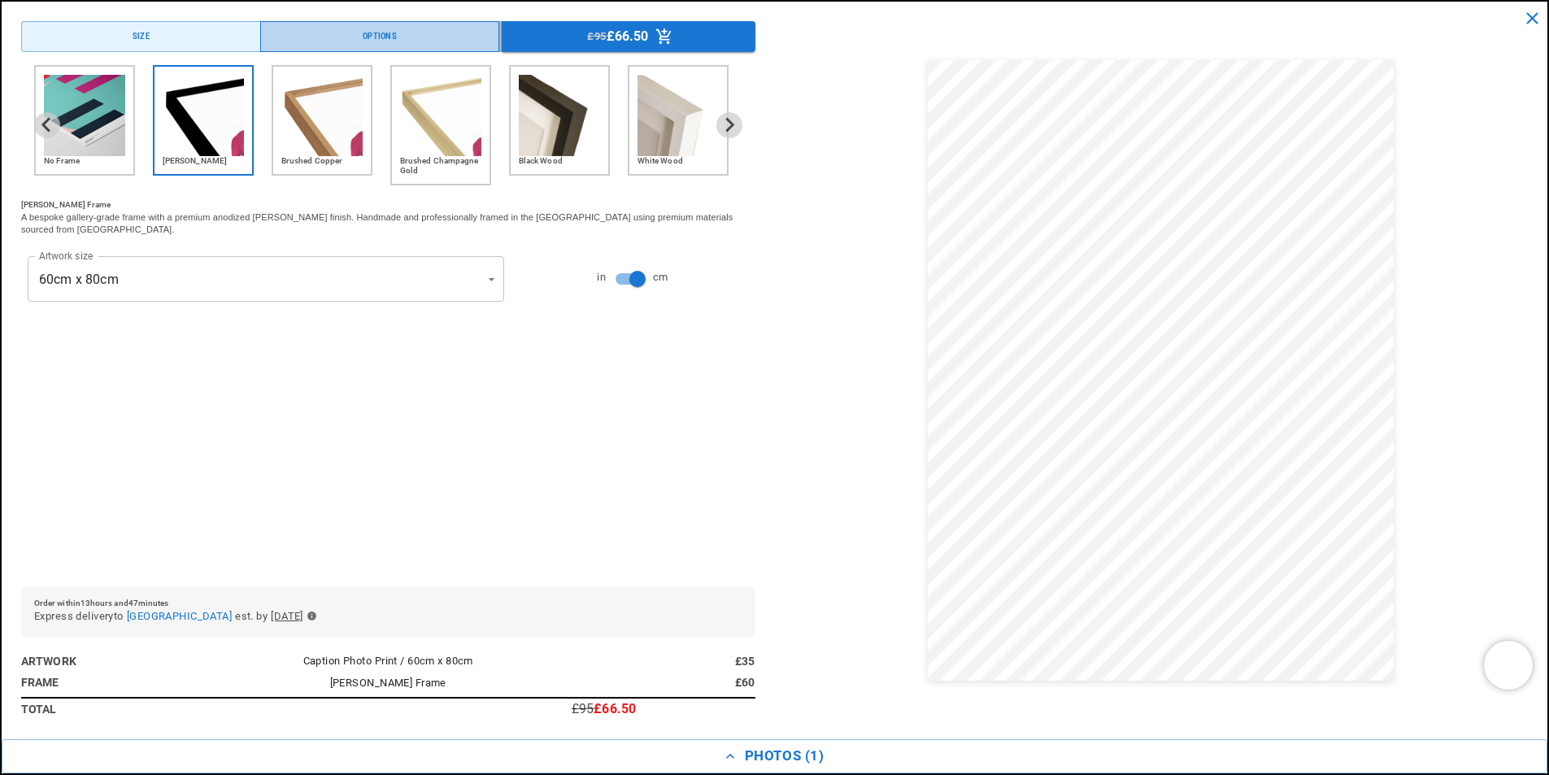
click at [383, 26] on button "Options" at bounding box center [380, 36] width 240 height 31
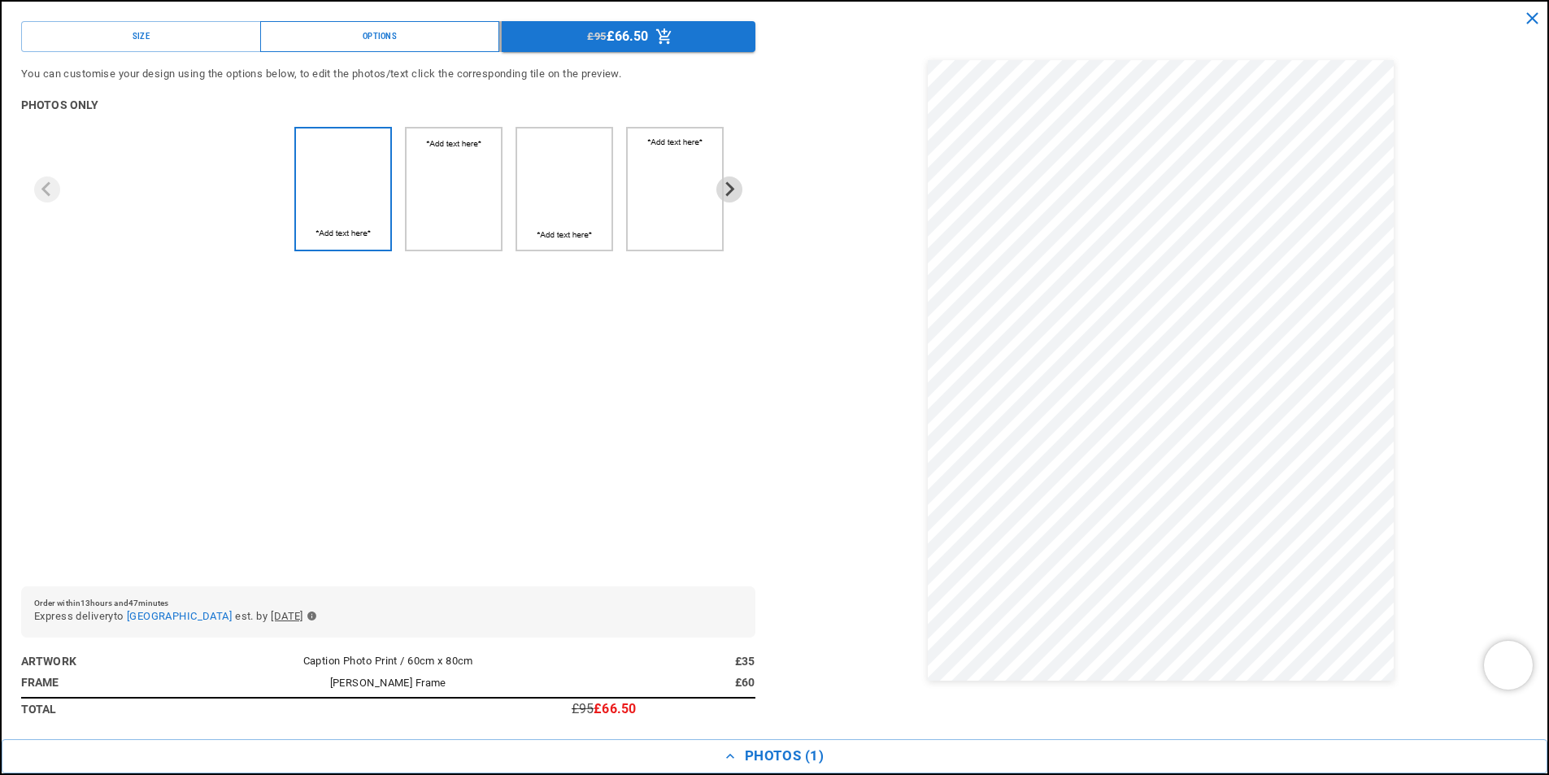
scroll to position [0, 317]
click at [335, 180] on img "1 of 4" at bounding box center [342, 178] width 81 height 86
click at [550, 178] on img "3 of 4" at bounding box center [543, 179] width 39 height 89
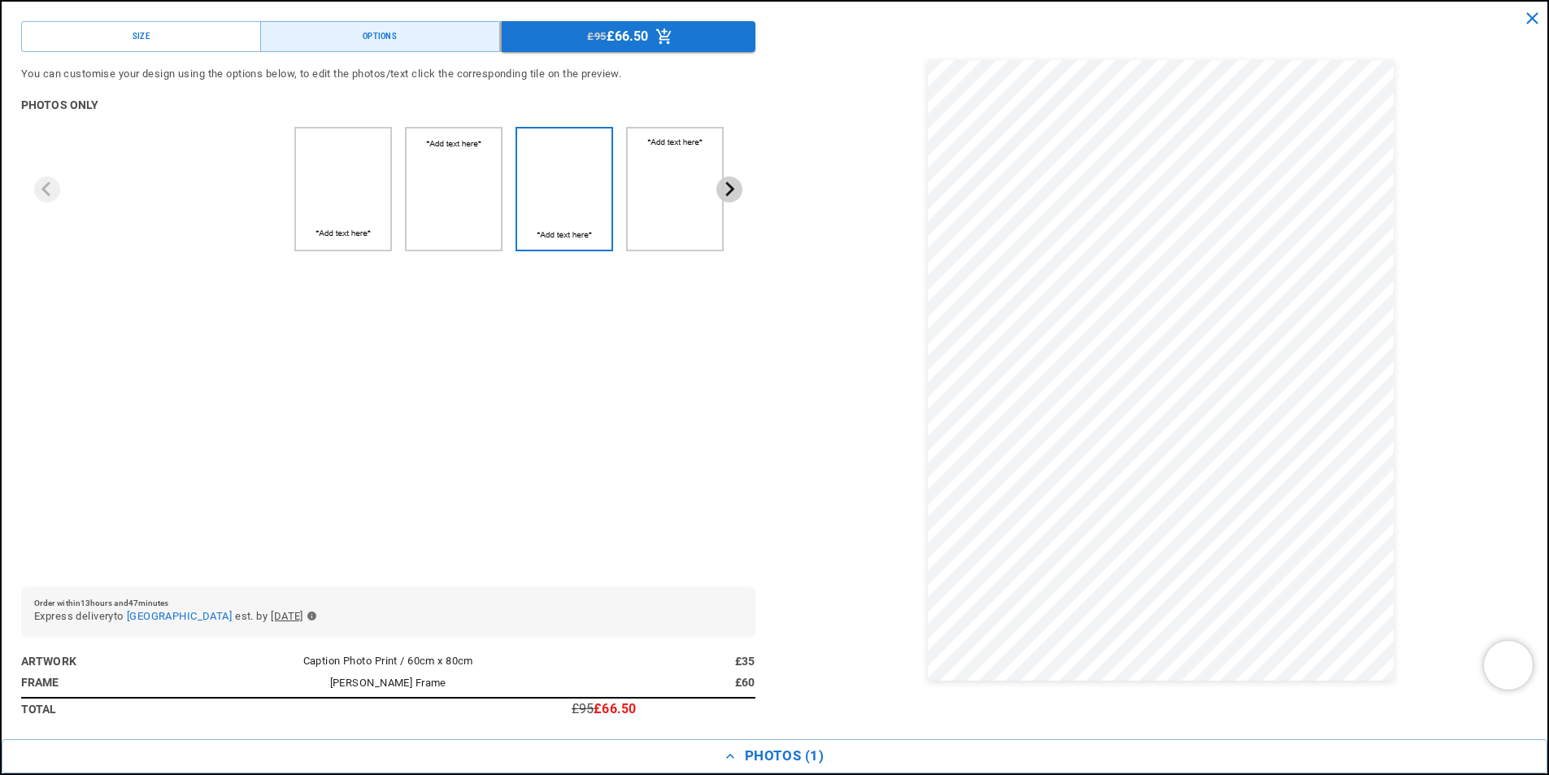
click at [721, 191] on icon "Next slide" at bounding box center [728, 188] width 15 height 15
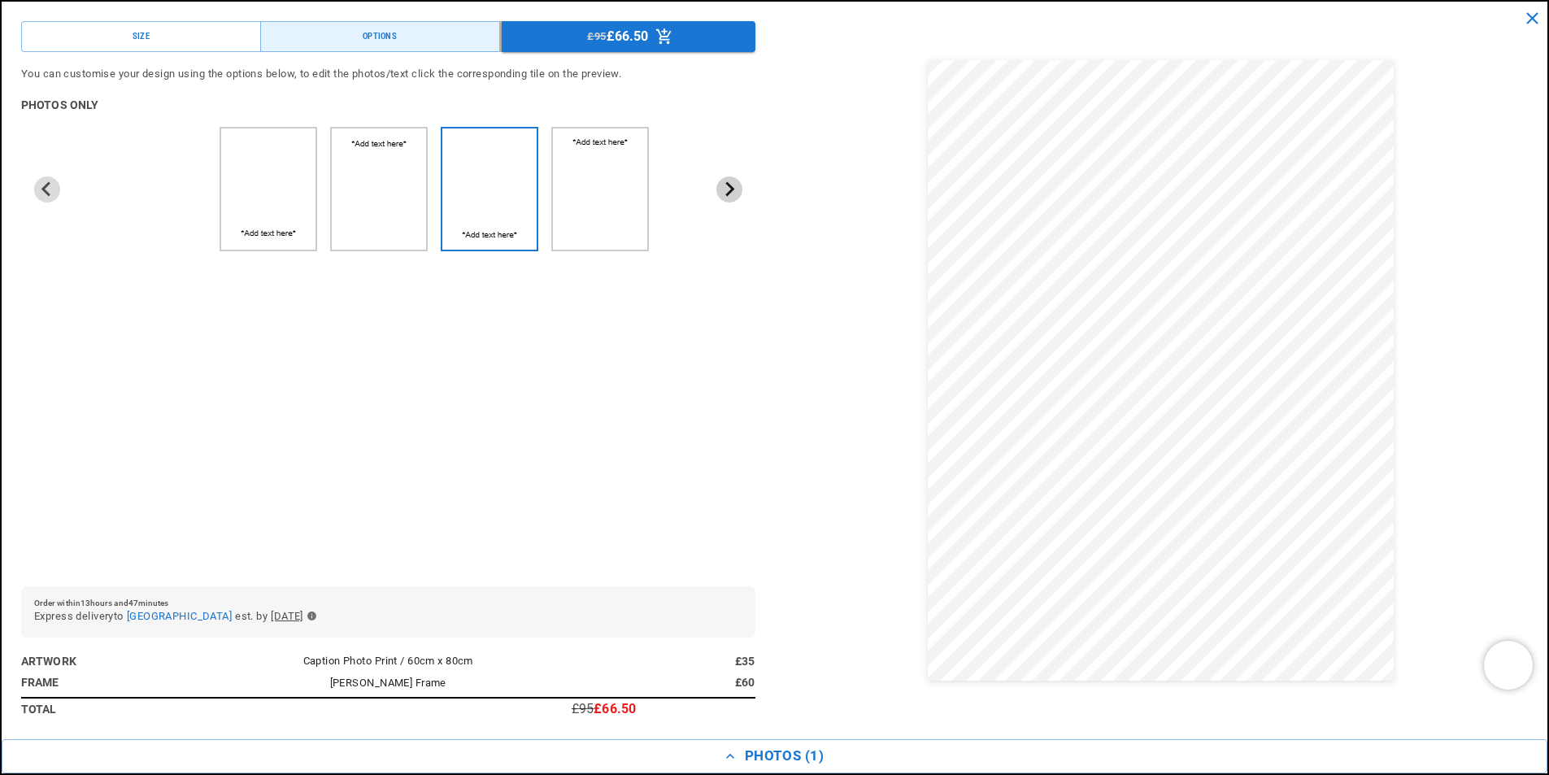
click at [721, 191] on icon "Next slide" at bounding box center [728, 188] width 15 height 15
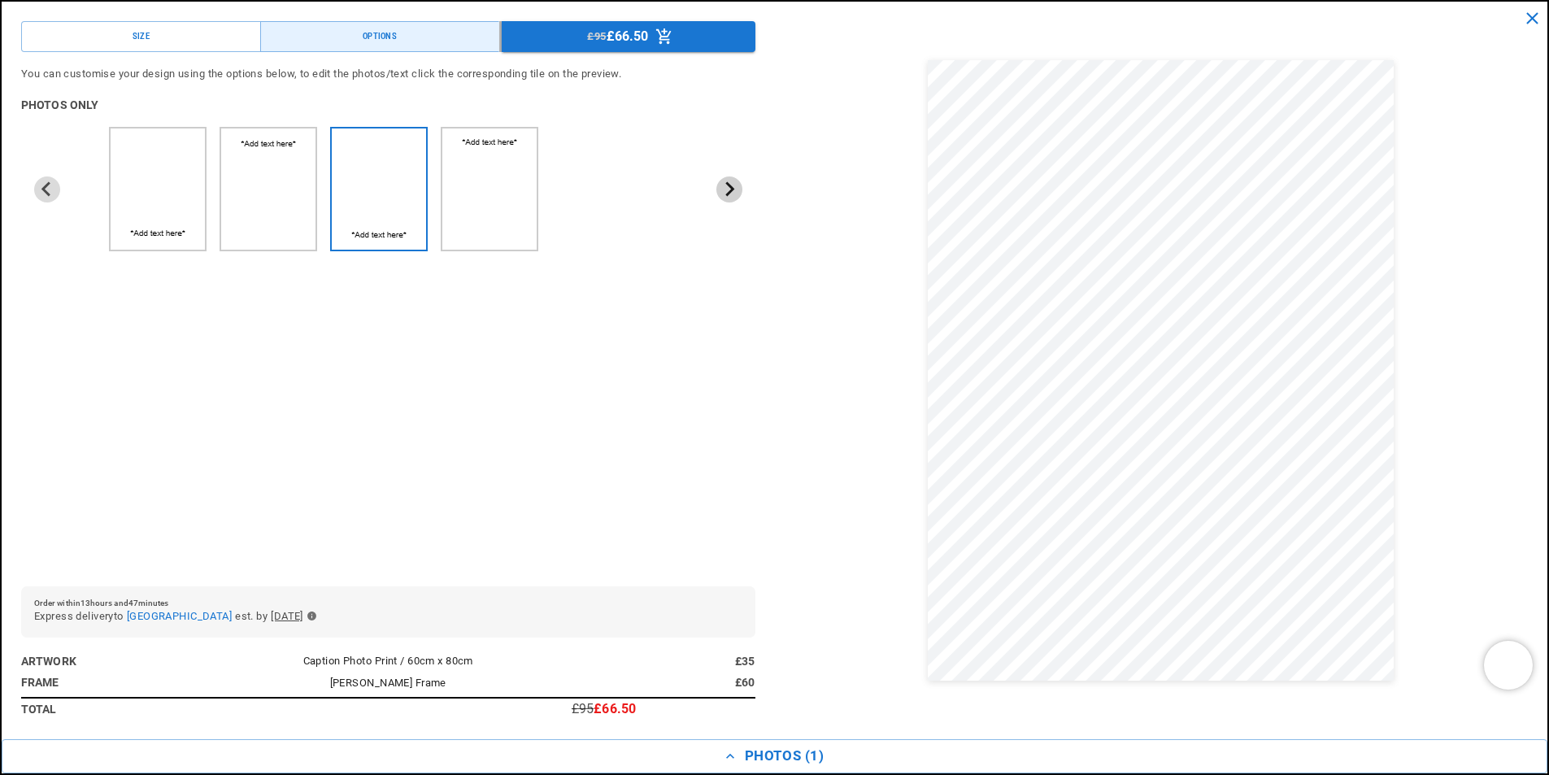
click at [721, 191] on icon "Next slide" at bounding box center [728, 188] width 15 height 15
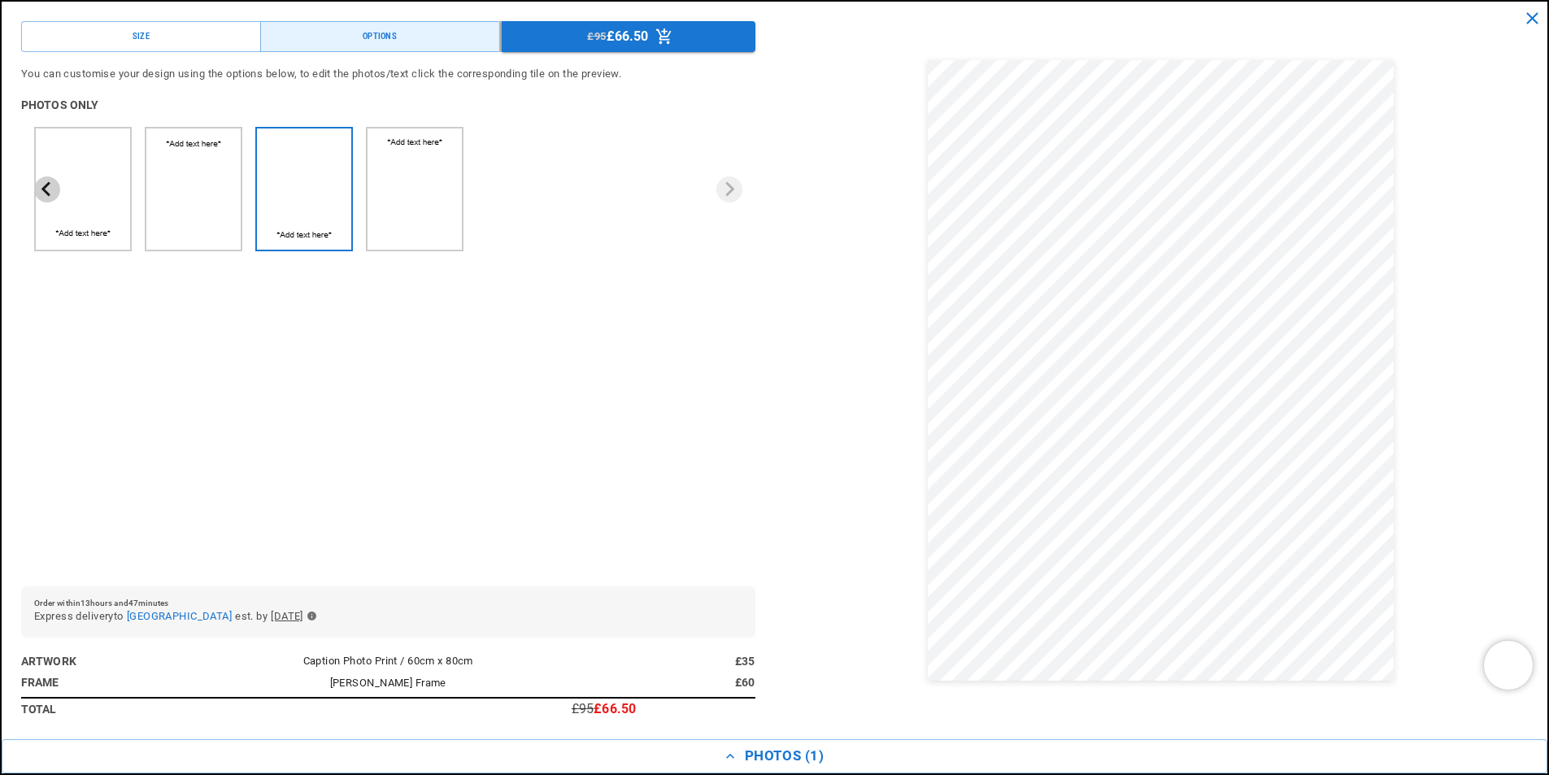
click at [48, 186] on icon "Previous slide" at bounding box center [46, 188] width 15 height 15
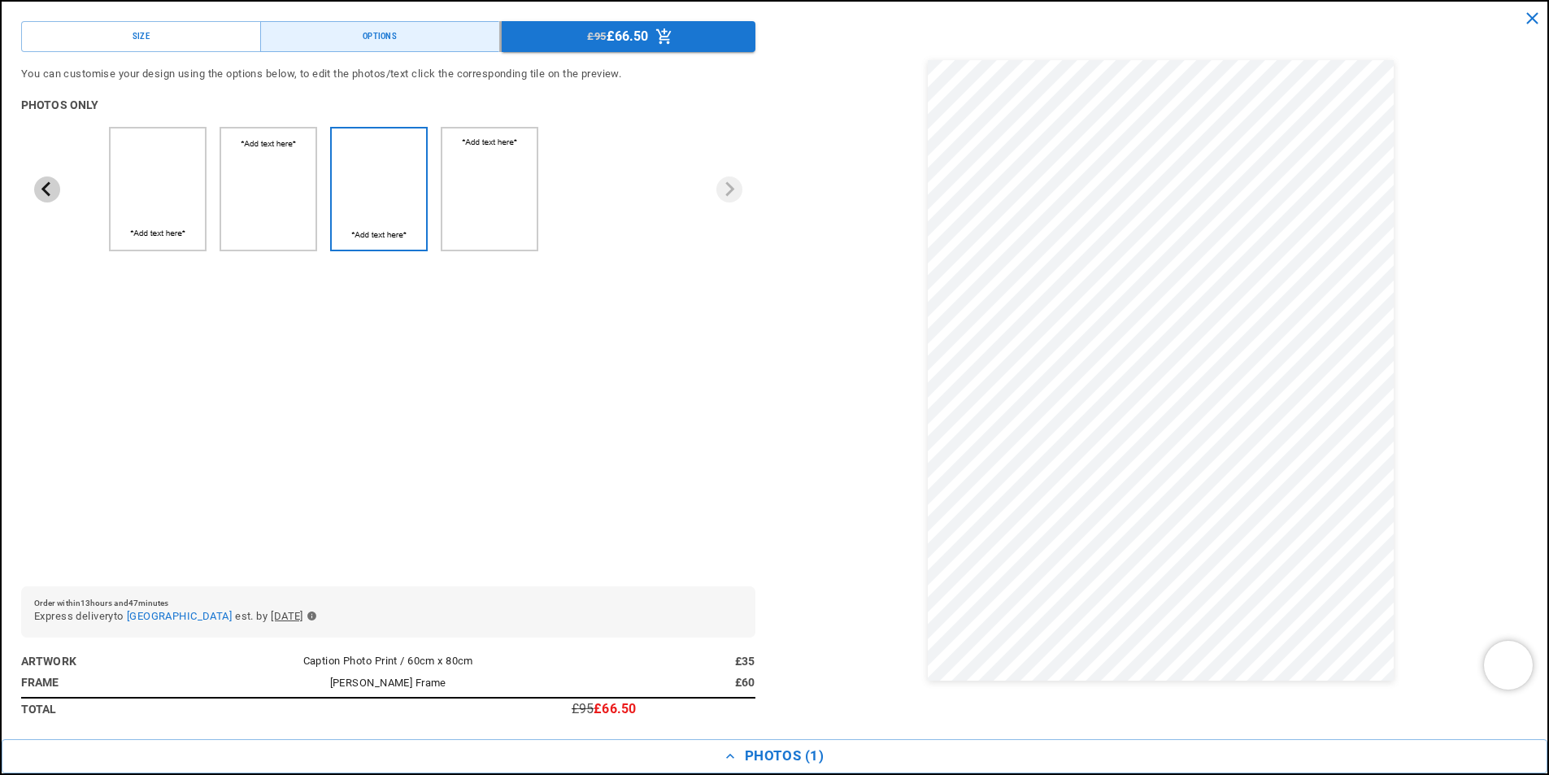
click at [48, 186] on icon "Previous slide" at bounding box center [46, 188] width 15 height 15
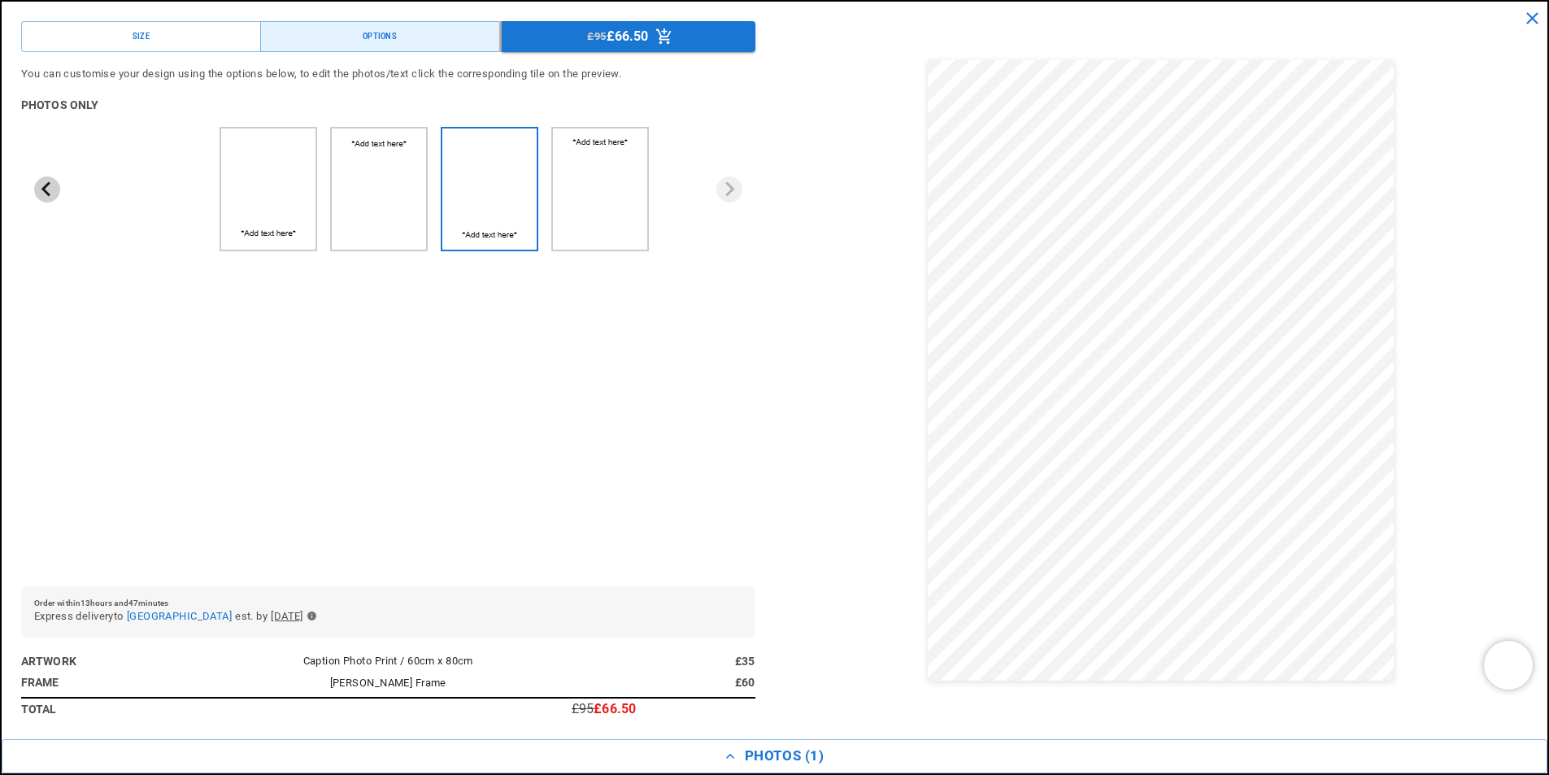
click at [48, 186] on icon "Previous slide" at bounding box center [46, 188] width 15 height 15
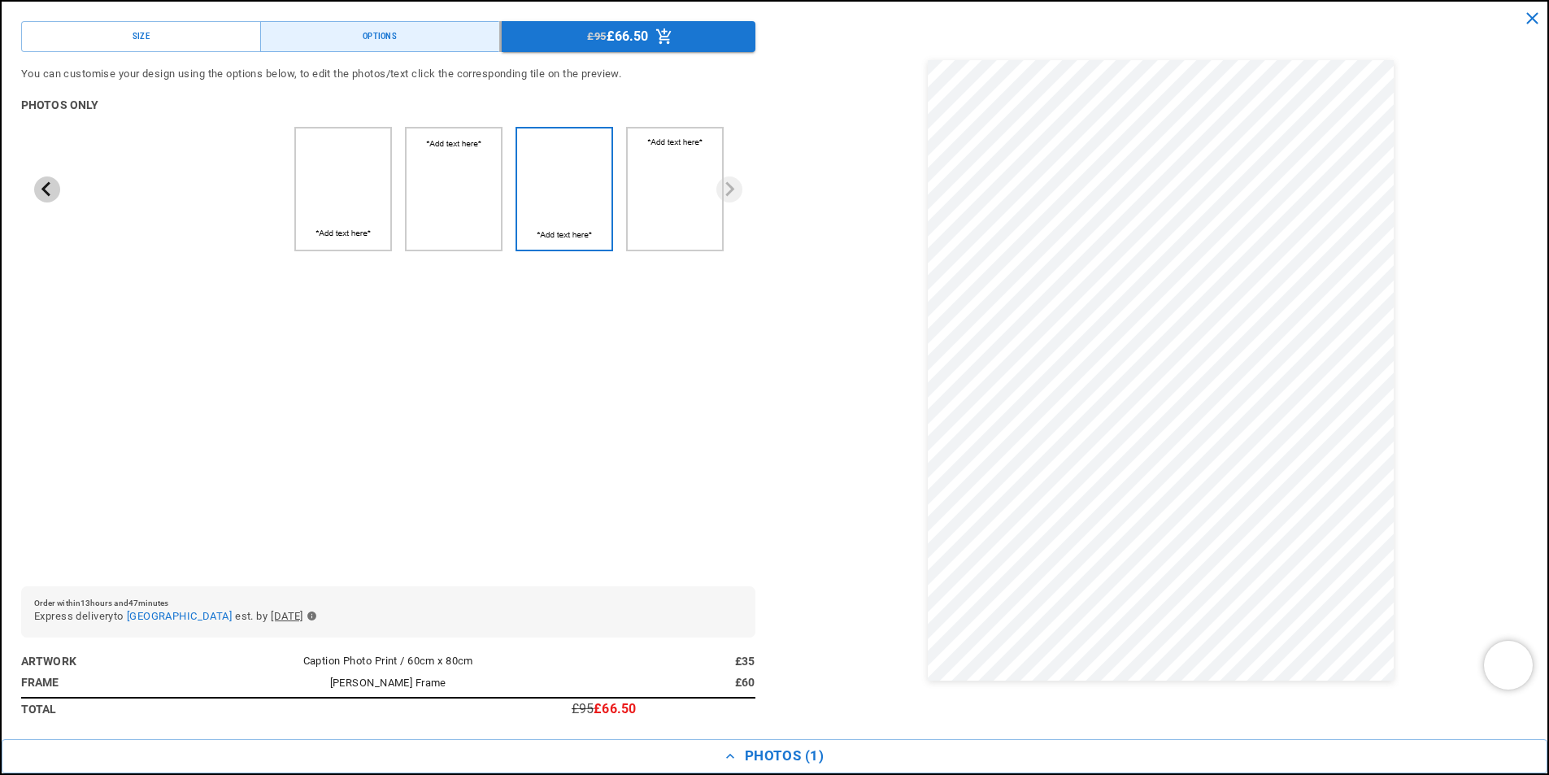
click at [48, 186] on icon "Previous slide" at bounding box center [46, 188] width 15 height 15
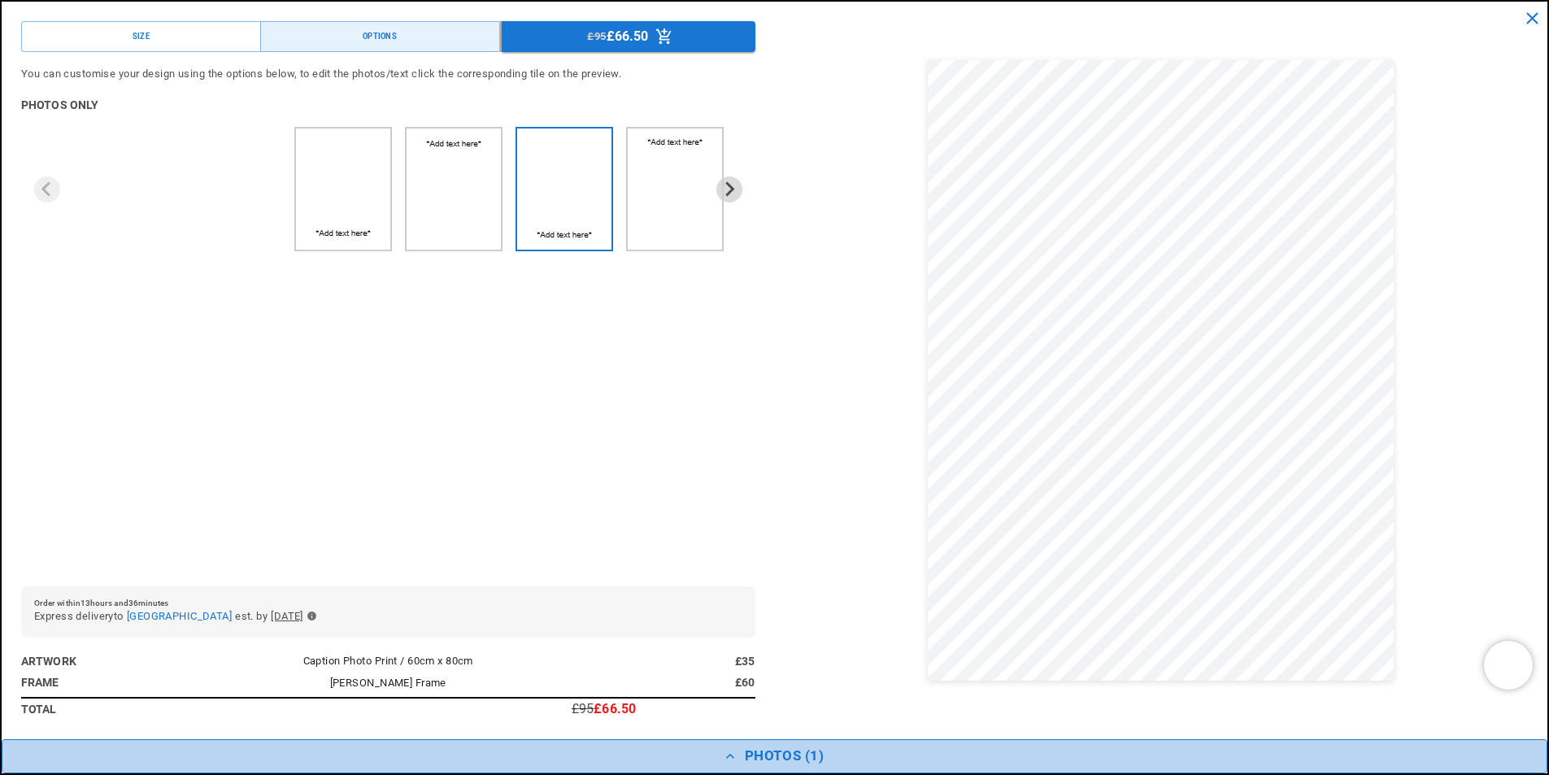
click at [738, 751] on button "Photos ( 1 )" at bounding box center [775, 756] width 1546 height 34
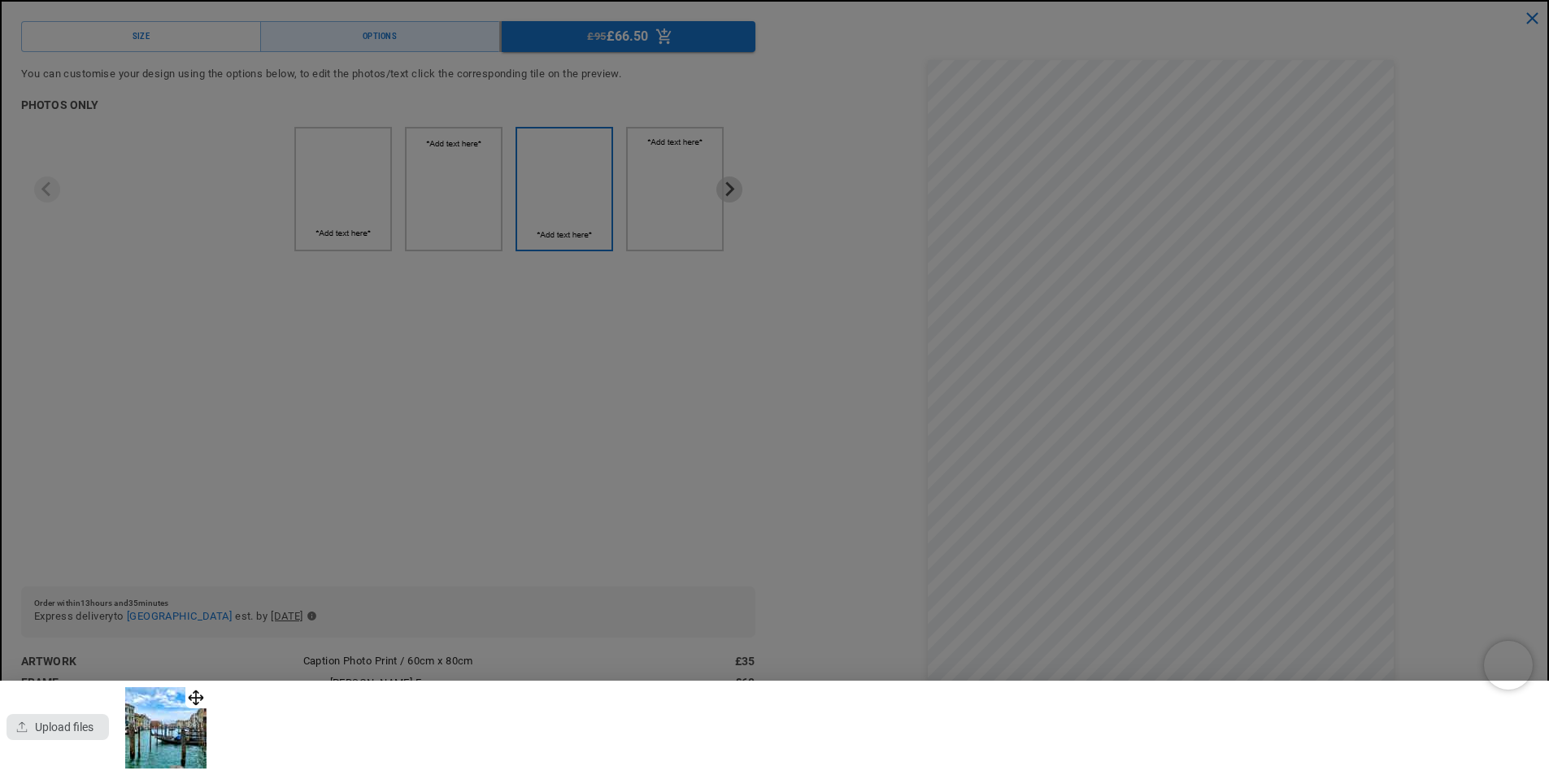
click at [54, 718] on div "button" at bounding box center [58, 727] width 102 height 26
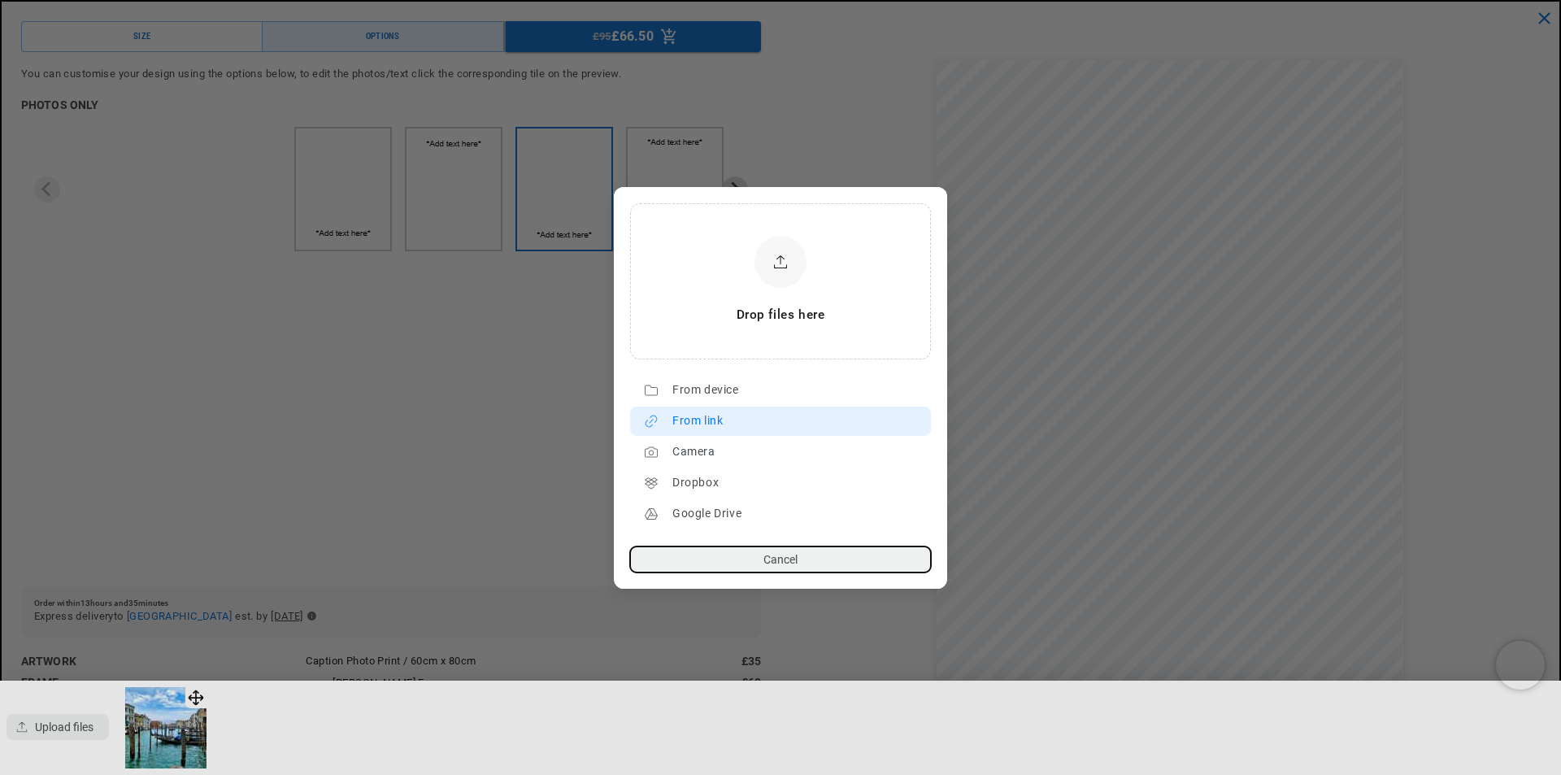
scroll to position [0, 317]
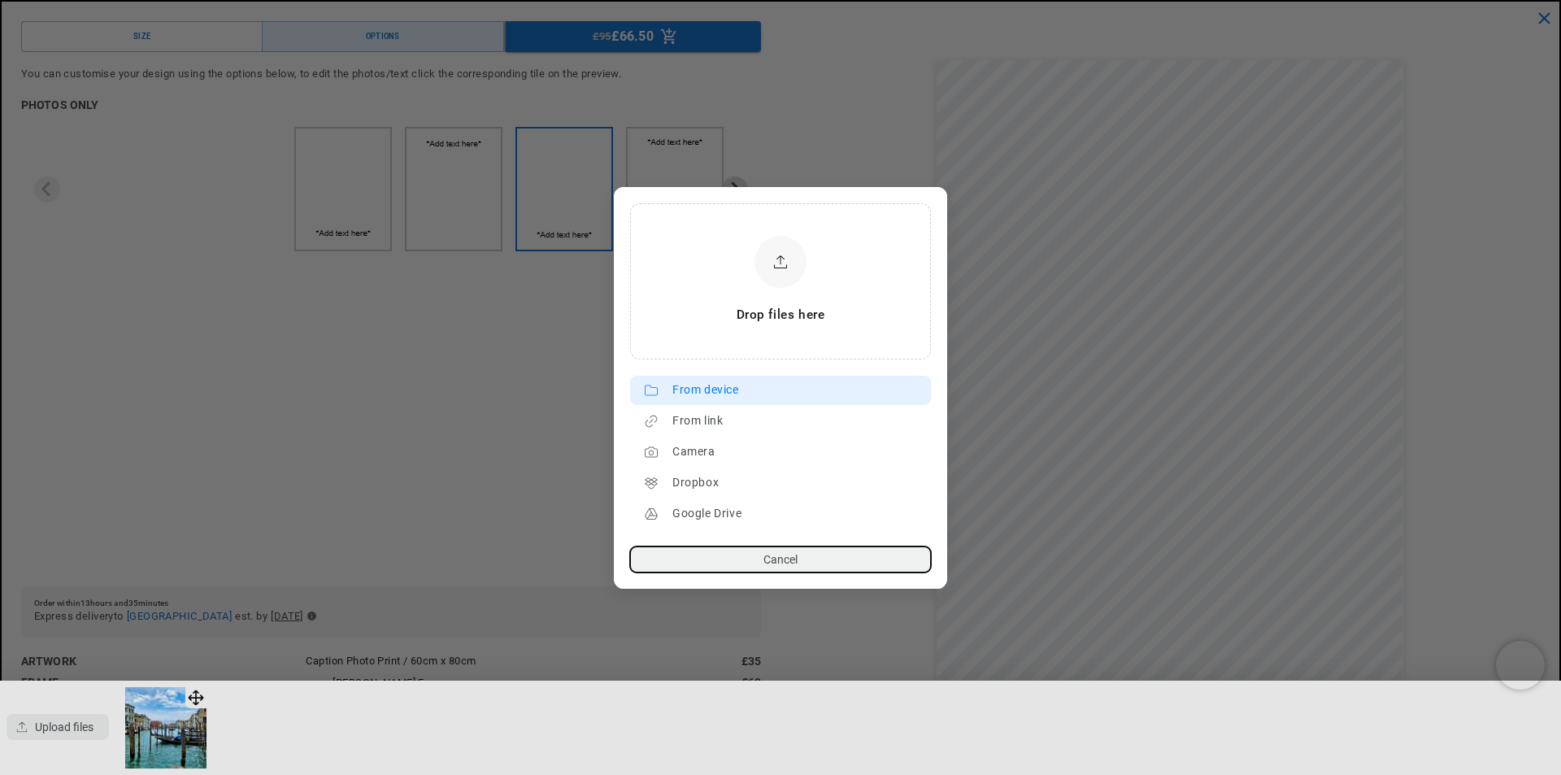
click at [776, 394] on div "From device" at bounding box center [797, 390] width 250 height 26
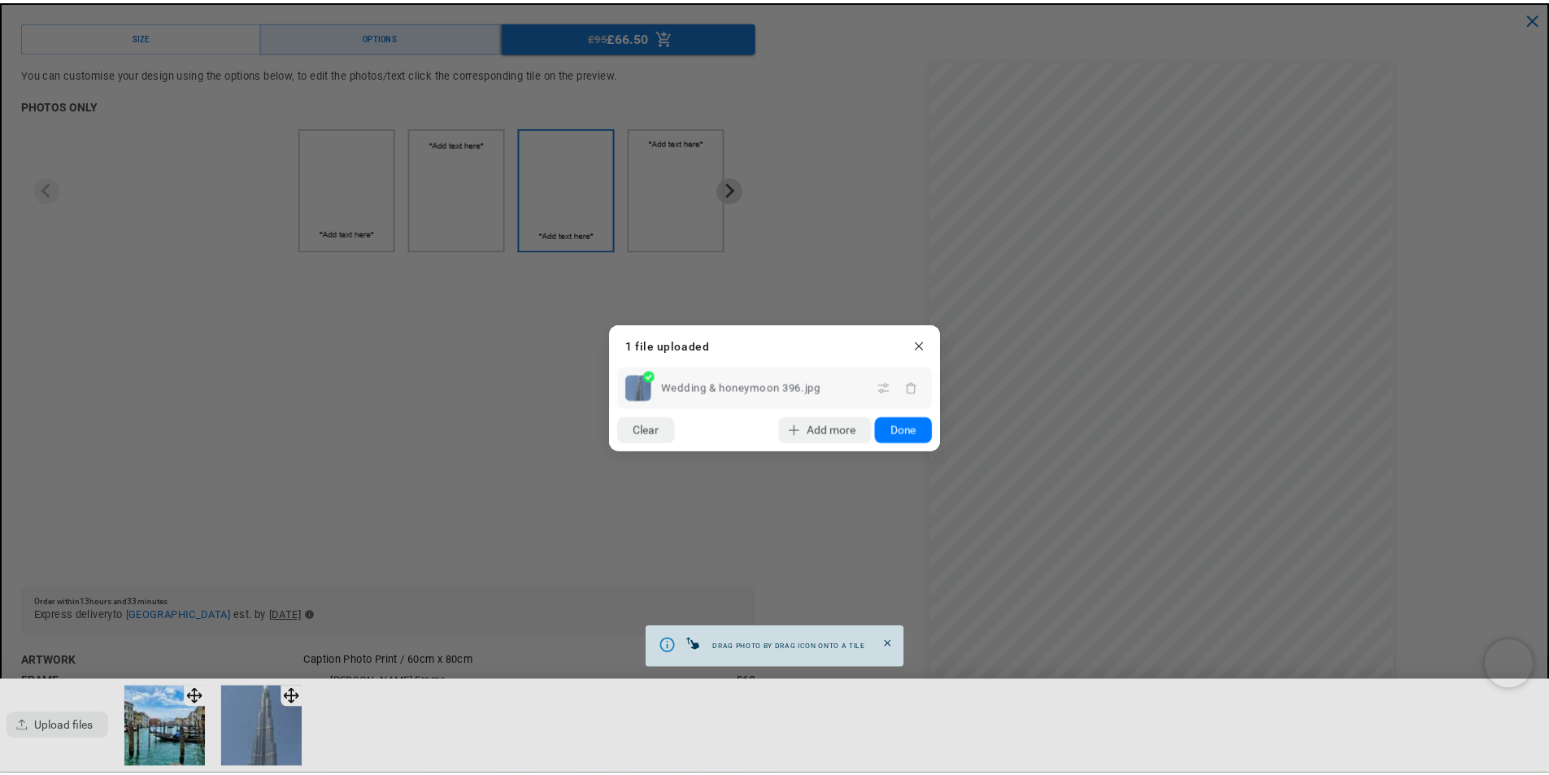
scroll to position [0, 634]
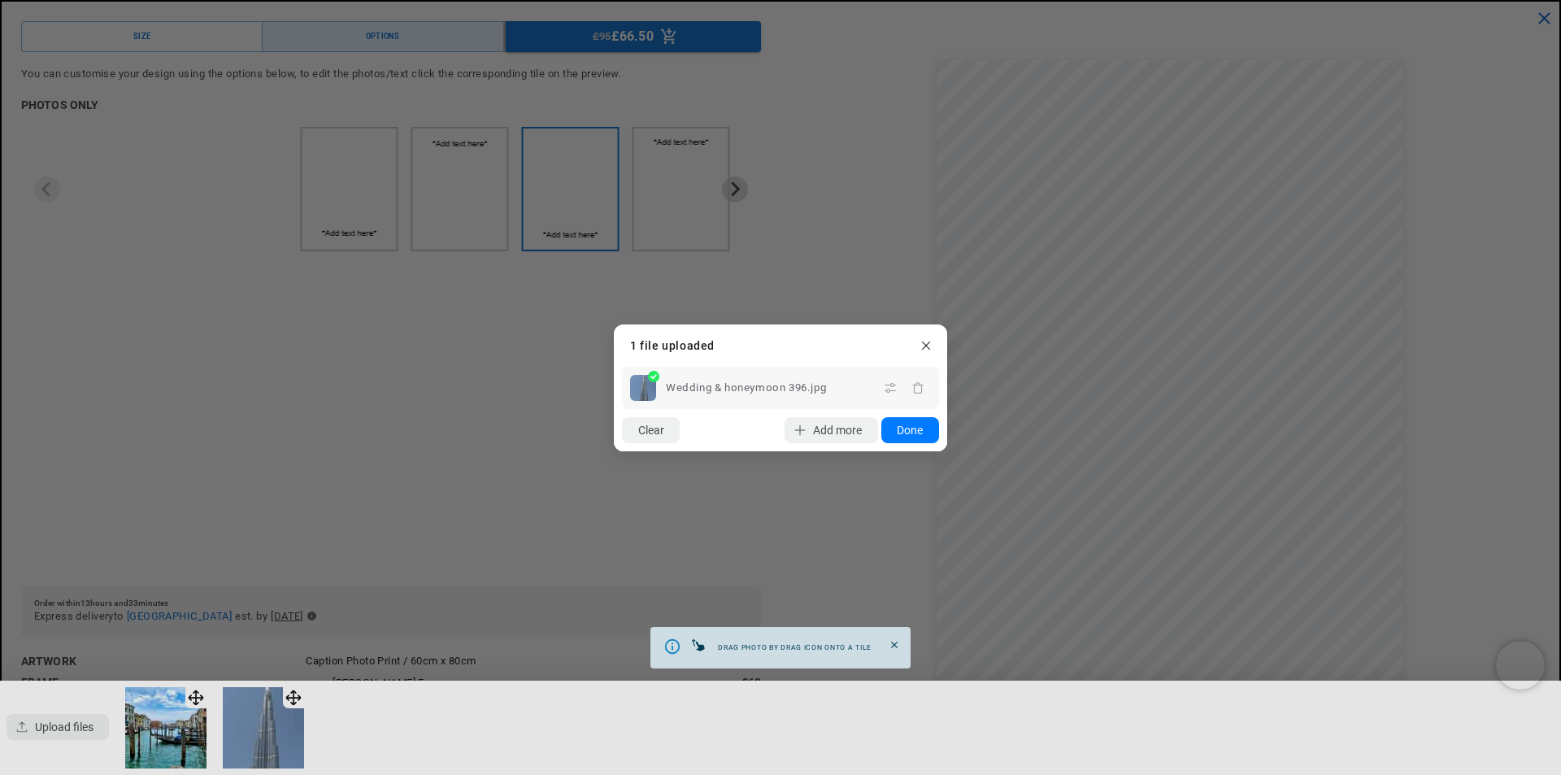
drag, startPoint x: 276, startPoint y: 713, endPoint x: 1011, endPoint y: 378, distance: 807.7
click at [947, 378] on dialog "Drop files here From device From link Camera Dropbox Google Drive Cancel Powere…" at bounding box center [780, 387] width 333 height 127
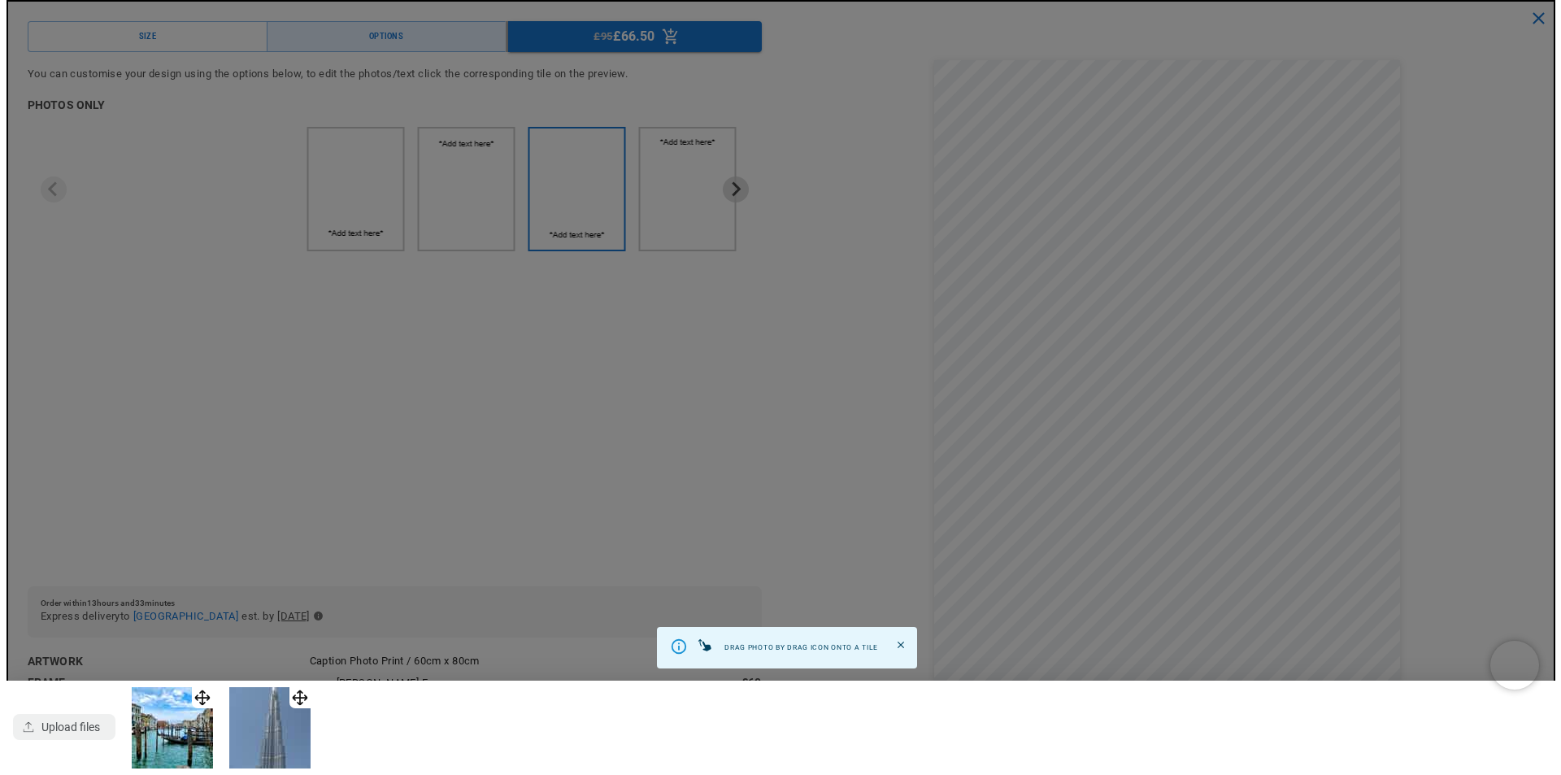
scroll to position [0, 0]
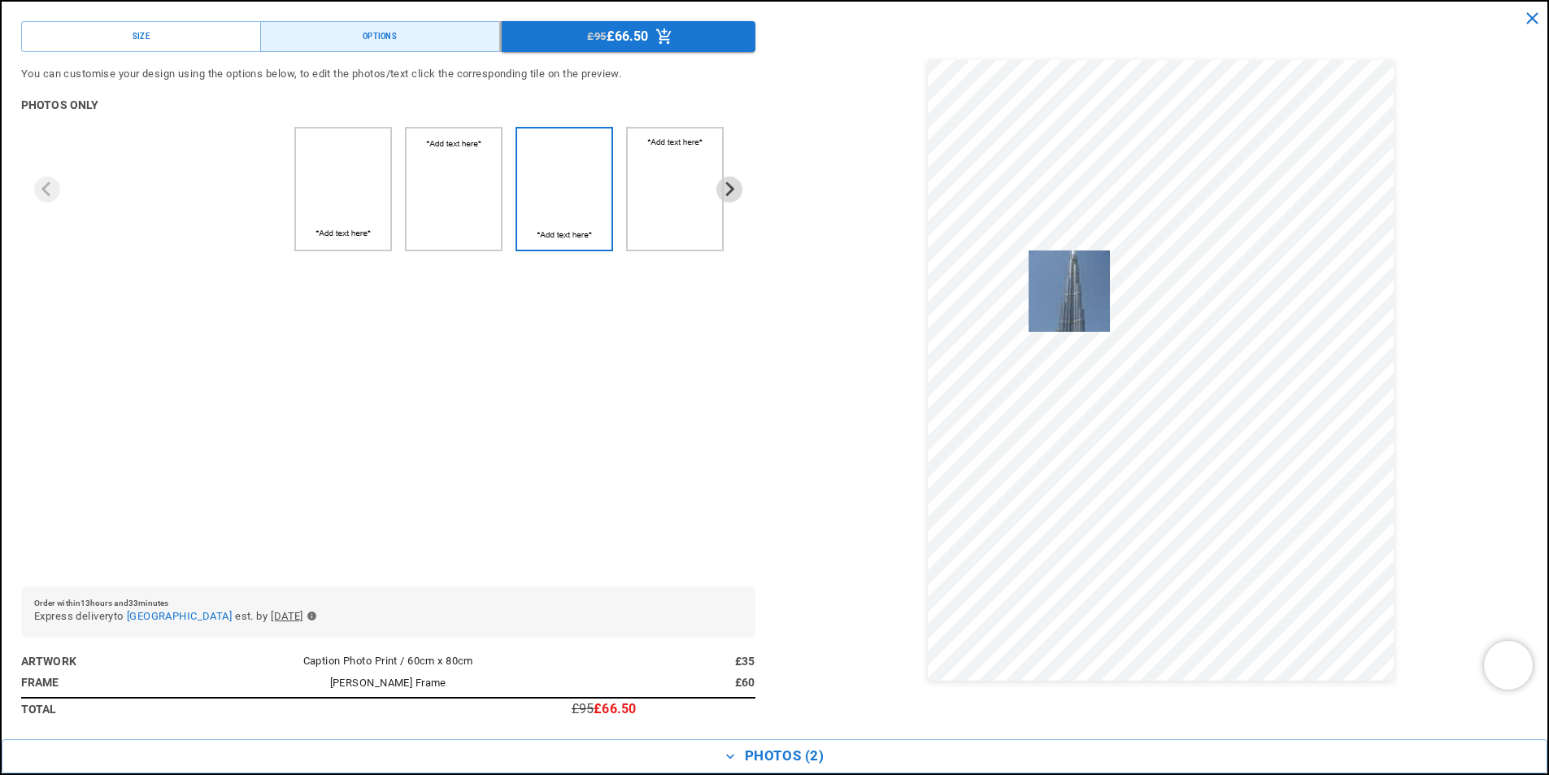
drag, startPoint x: 296, startPoint y: 689, endPoint x: 1093, endPoint y: 264, distance: 903.4
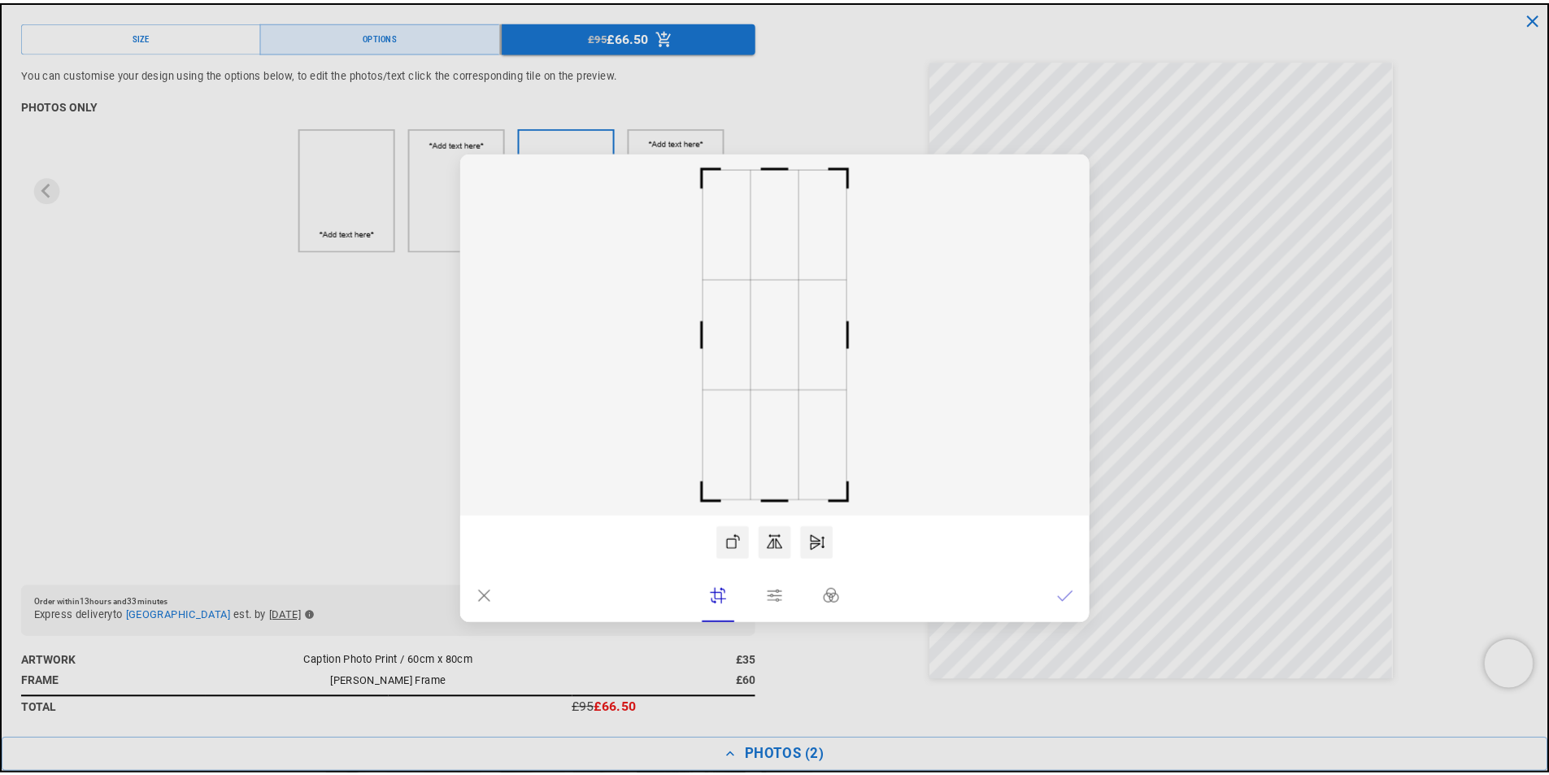
scroll to position [0, 634]
click at [867, 152] on dialog "Drop files here From device From link Camera Dropbox Google Drive Cancel Powere…" at bounding box center [780, 388] width 634 height 472
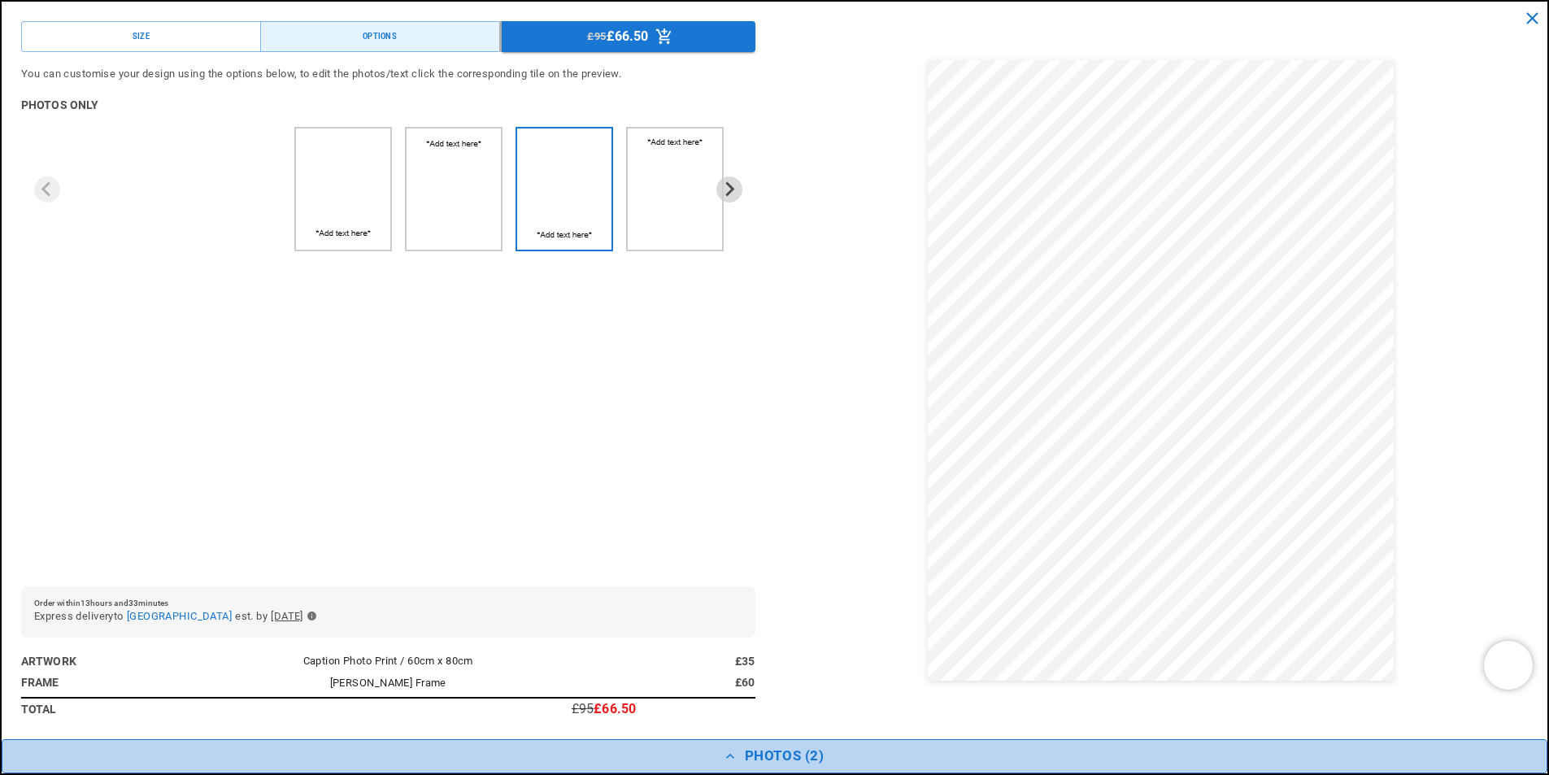
click at [728, 750] on icon "button" at bounding box center [730, 756] width 16 height 16
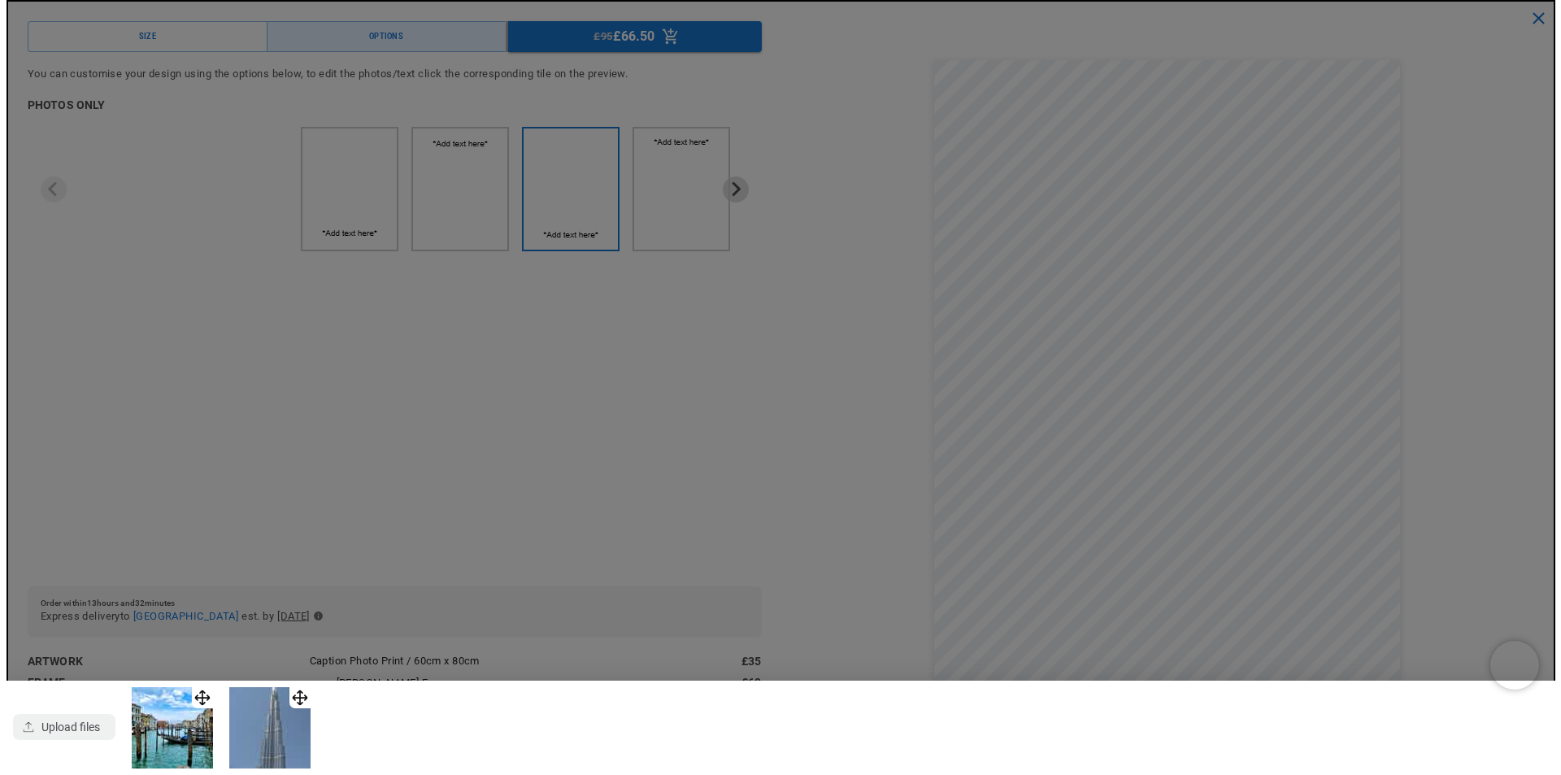
scroll to position [0, 0]
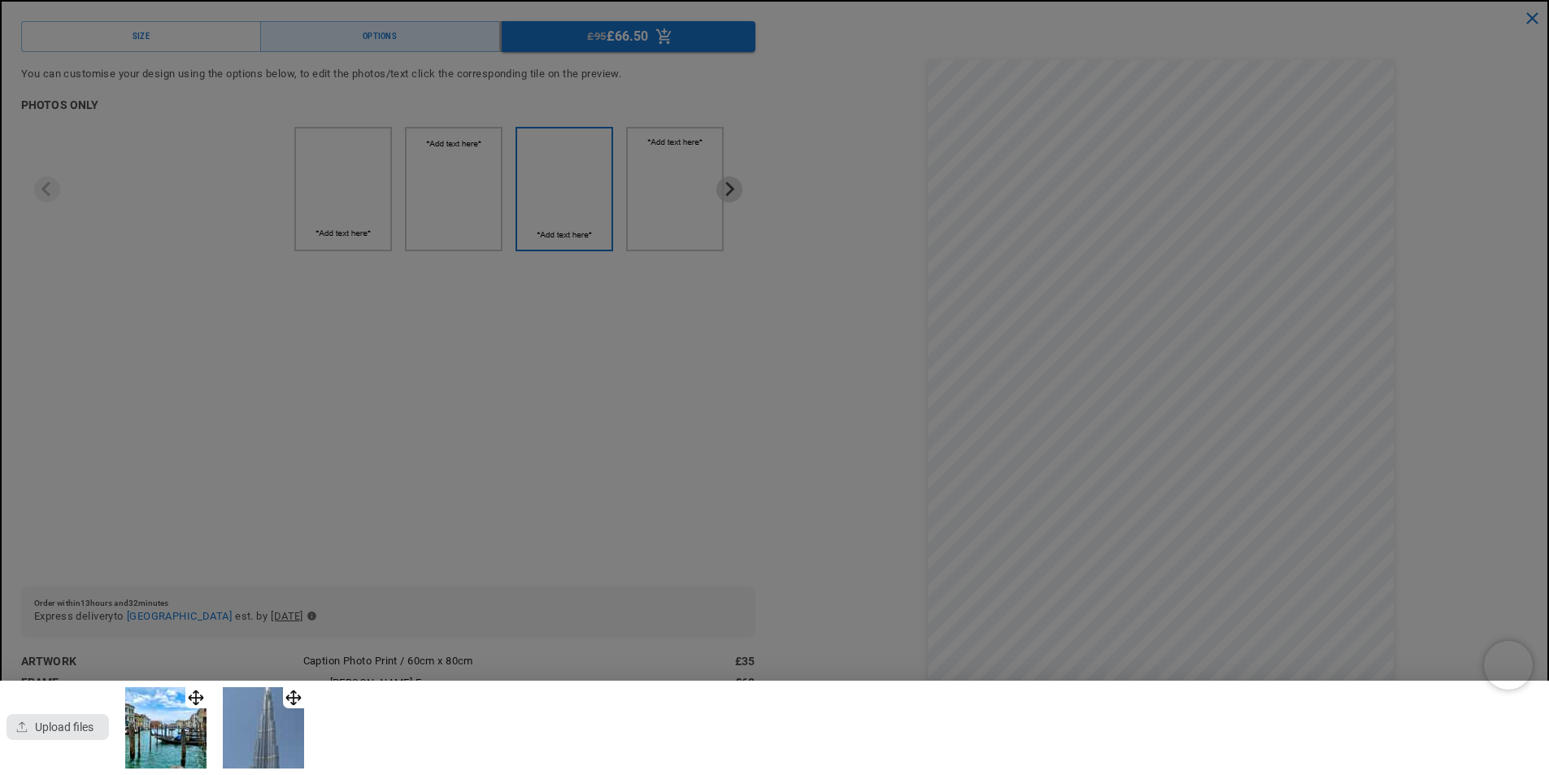
click at [107, 715] on div "button" at bounding box center [58, 727] width 102 height 26
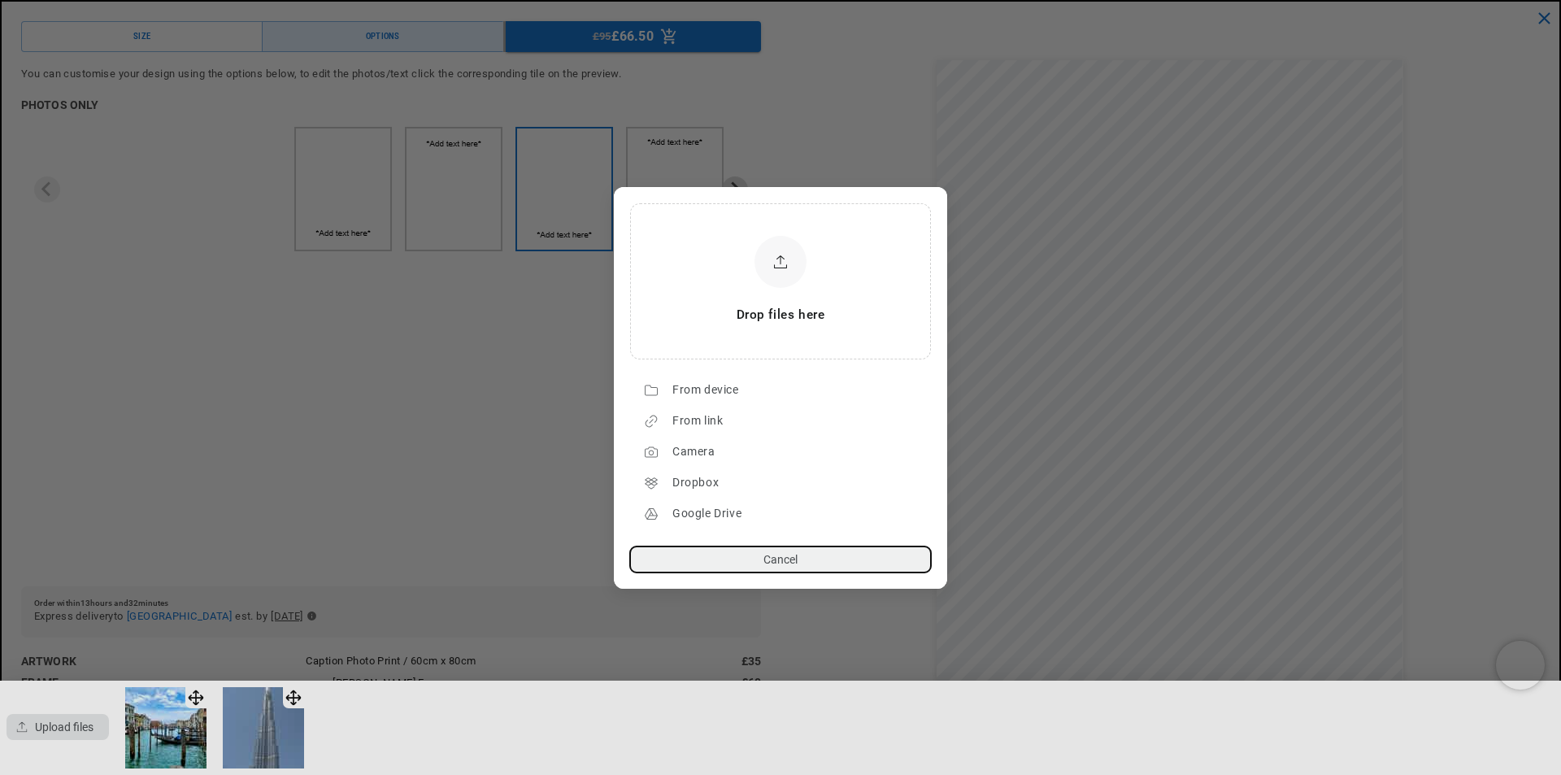
scroll to position [1941, 0]
click at [788, 393] on div "From device" at bounding box center [797, 390] width 250 height 26
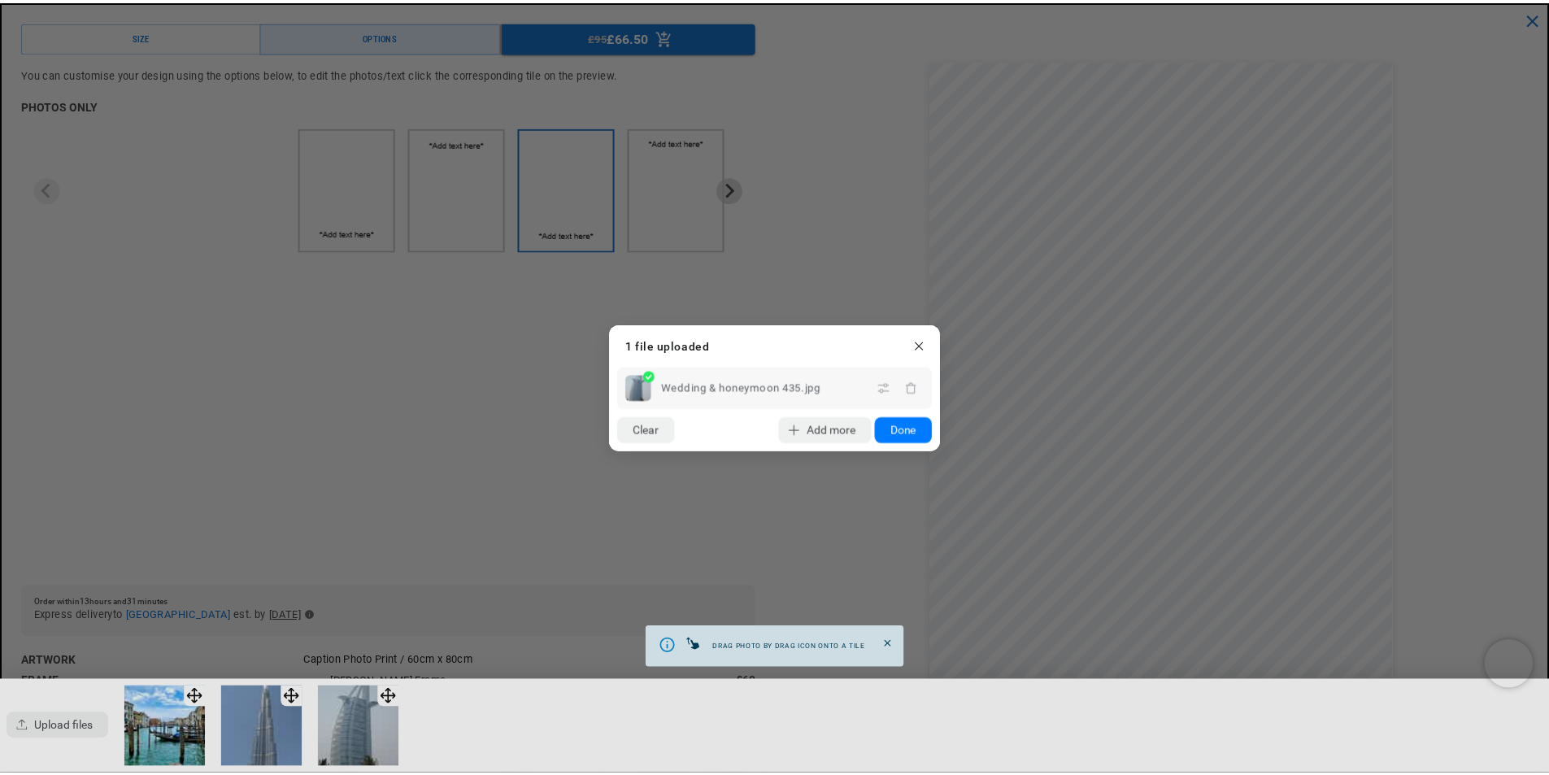
scroll to position [0, 634]
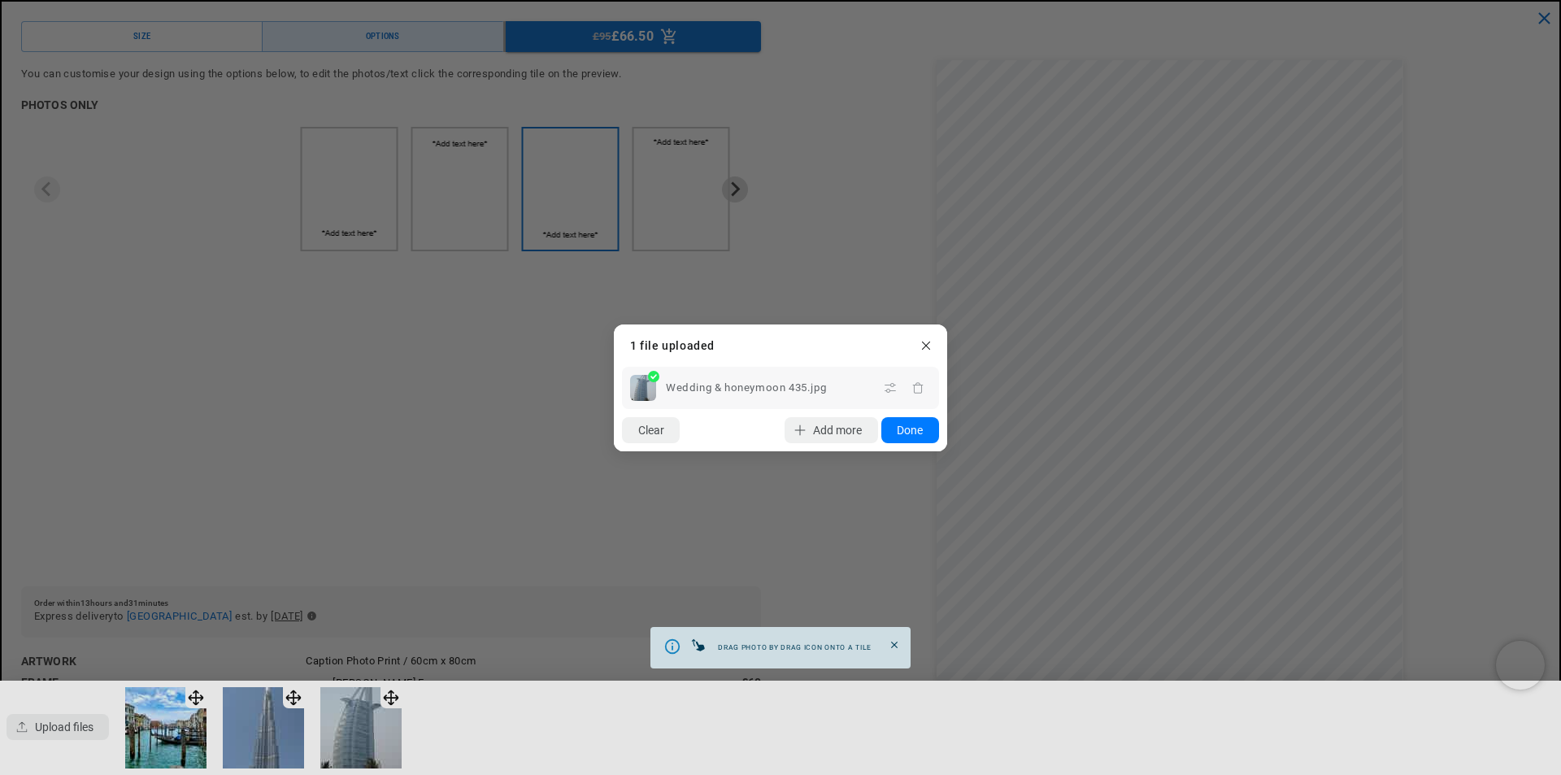
drag, startPoint x: 398, startPoint y: 682, endPoint x: 1174, endPoint y: 304, distance: 862.8
click at [947, 324] on dialog "Drop files here From device From link Camera Dropbox Google Drive Cancel Powere…" at bounding box center [780, 387] width 333 height 127
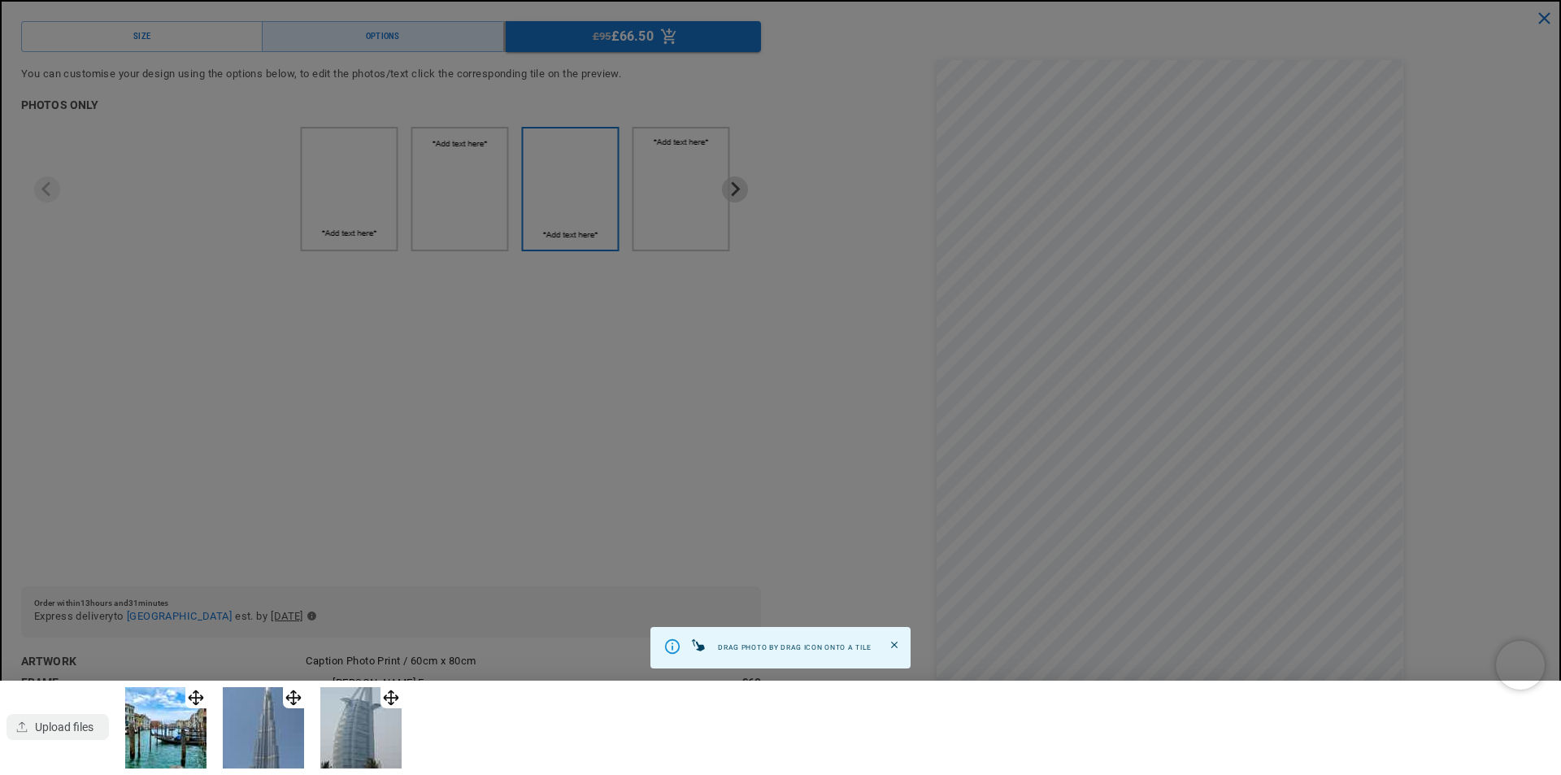
click at [1174, 304] on div at bounding box center [780, 387] width 1561 height 775
